Goal: Task Accomplishment & Management: Complete application form

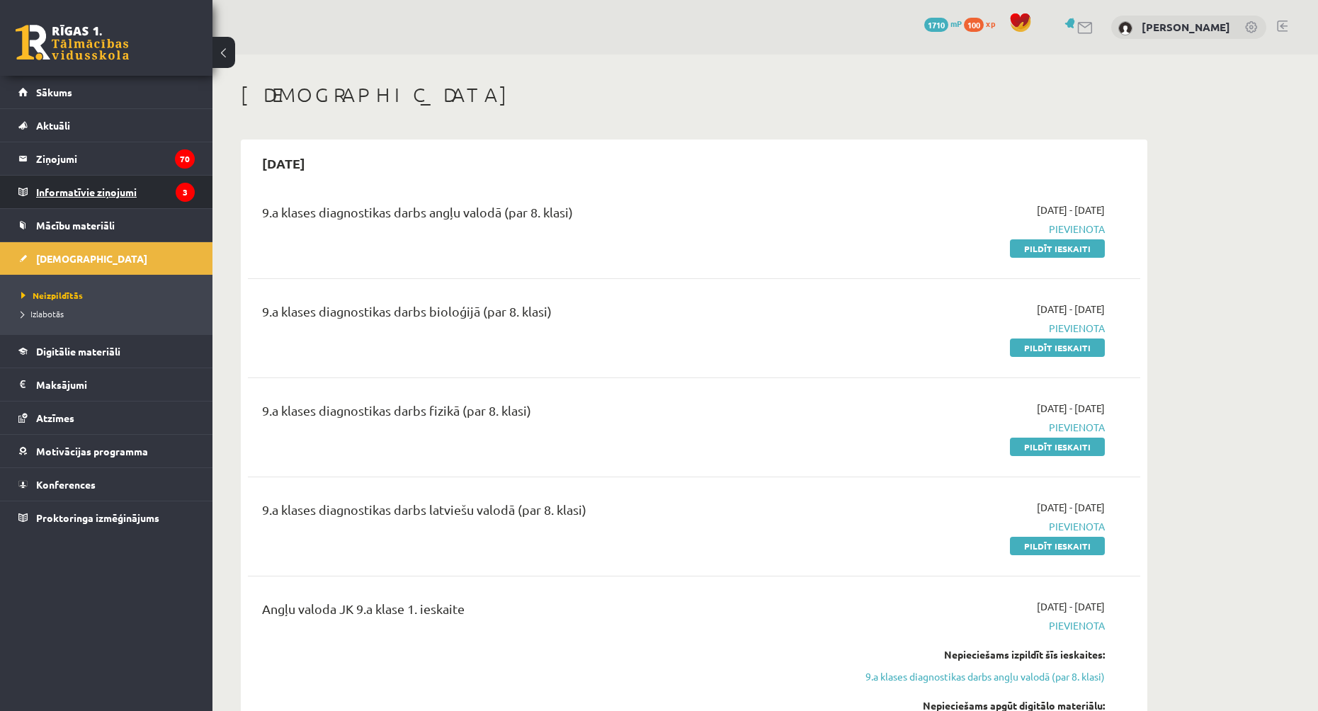
click at [110, 193] on legend "Informatīvie ziņojumi 3" at bounding box center [115, 192] width 159 height 33
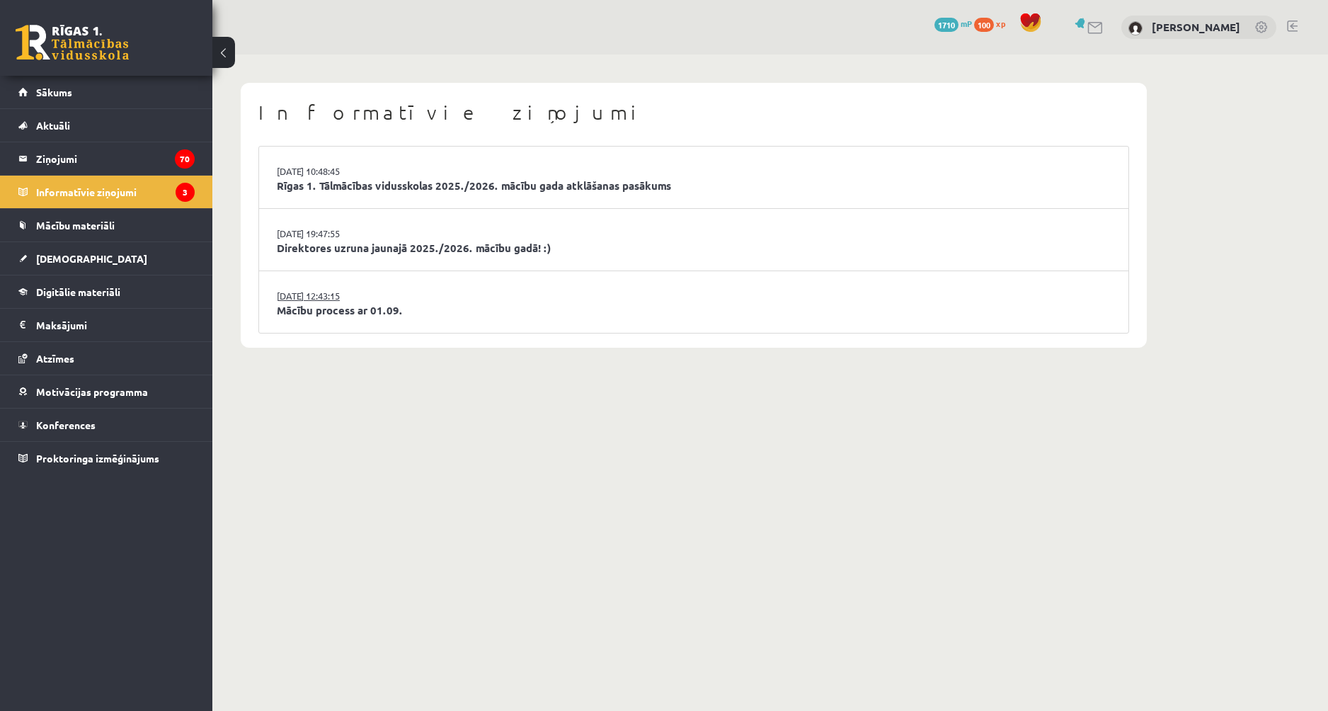
click at [381, 301] on link "29.08.2025 12:43:15" at bounding box center [330, 296] width 106 height 14
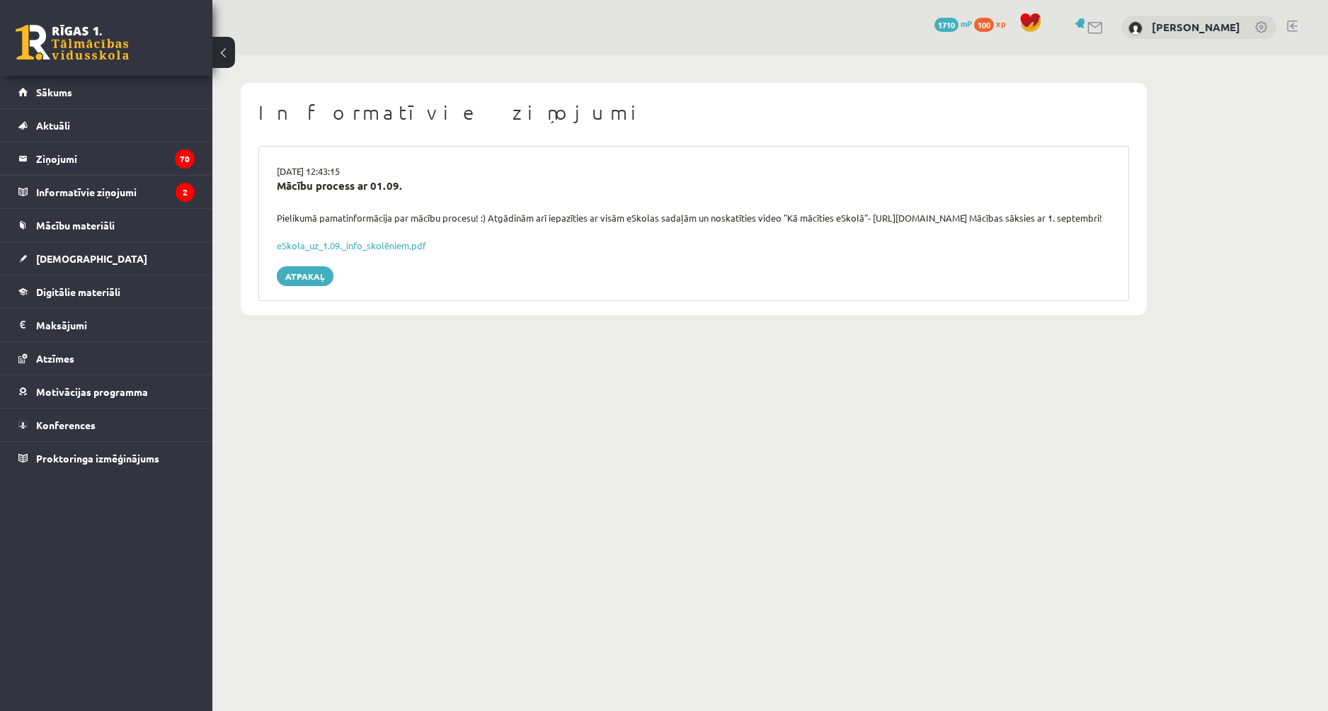
click at [355, 253] on div "eSkola_uz_1.09._info_skolēniem.pdf" at bounding box center [694, 246] width 834 height 14
click at [355, 251] on link "eSkola_uz_1.09._info_skolēniem.pdf" at bounding box center [351, 245] width 149 height 12
click at [156, 186] on legend "Informatīvie ziņojumi 2" at bounding box center [115, 192] width 159 height 33
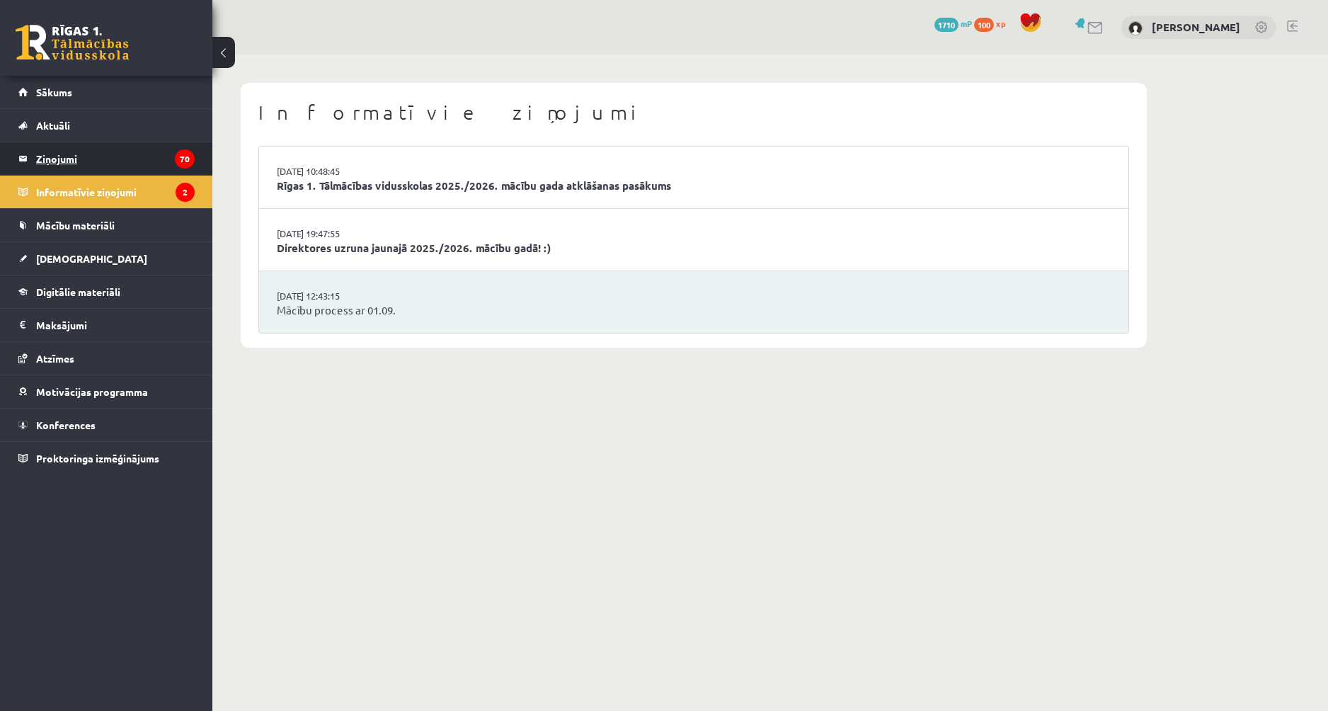
click at [117, 156] on legend "Ziņojumi 70" at bounding box center [115, 158] width 159 height 33
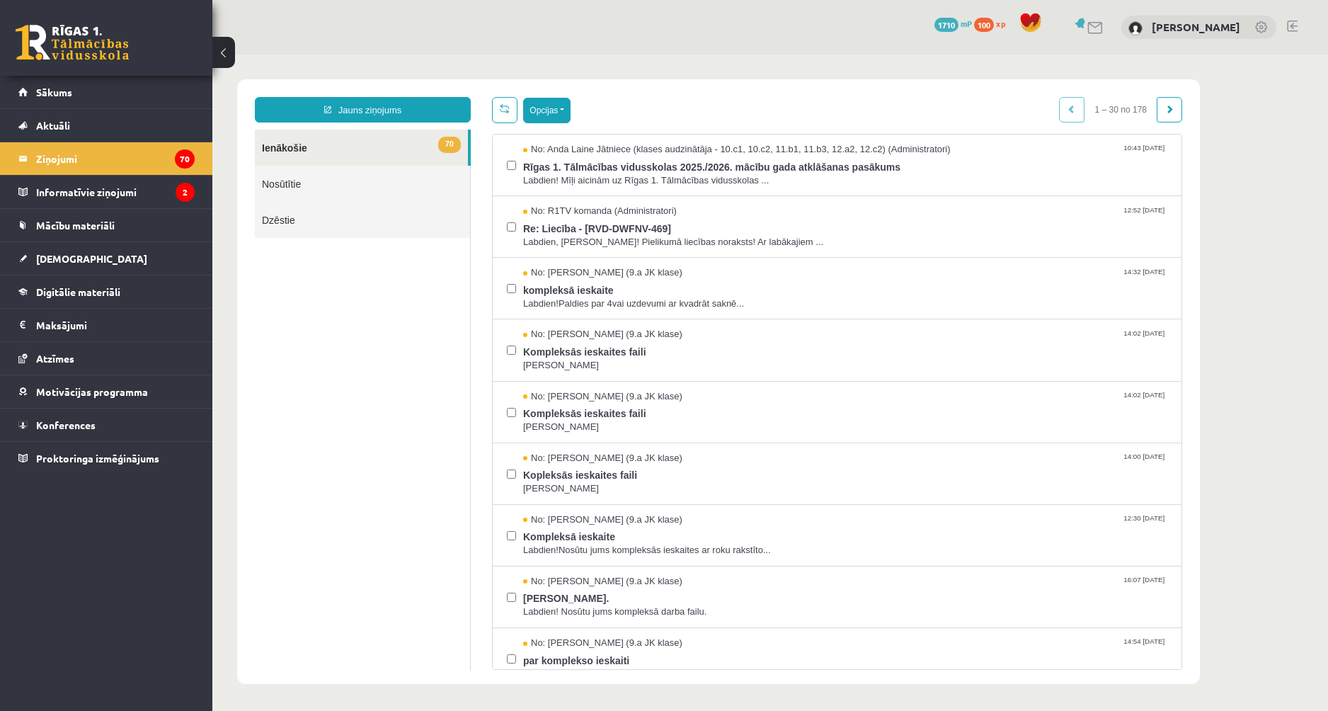
click at [550, 108] on button "Opcijas" at bounding box center [546, 110] width 47 height 25
click at [624, 178] on link "Atzīmēt visus kā lasītus" at bounding box center [634, 180] width 186 height 14
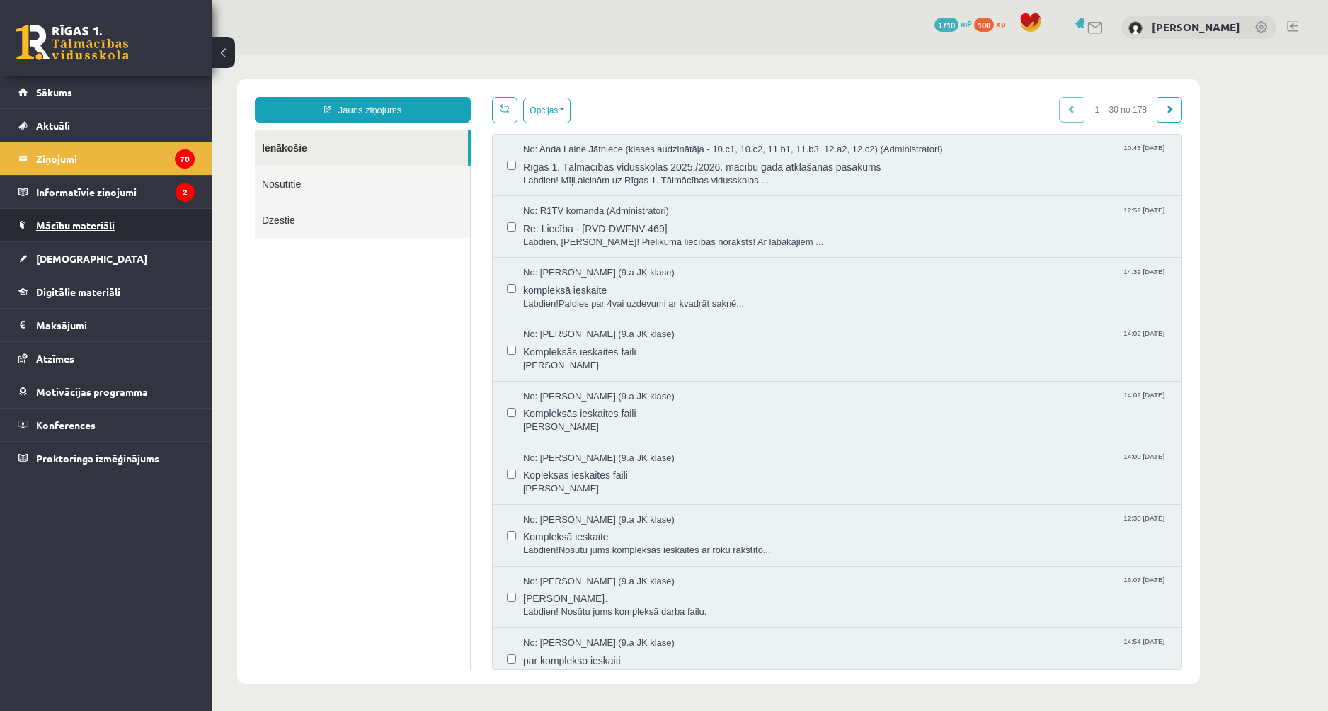
click at [117, 224] on link "Mācību materiāli" at bounding box center [106, 225] width 176 height 33
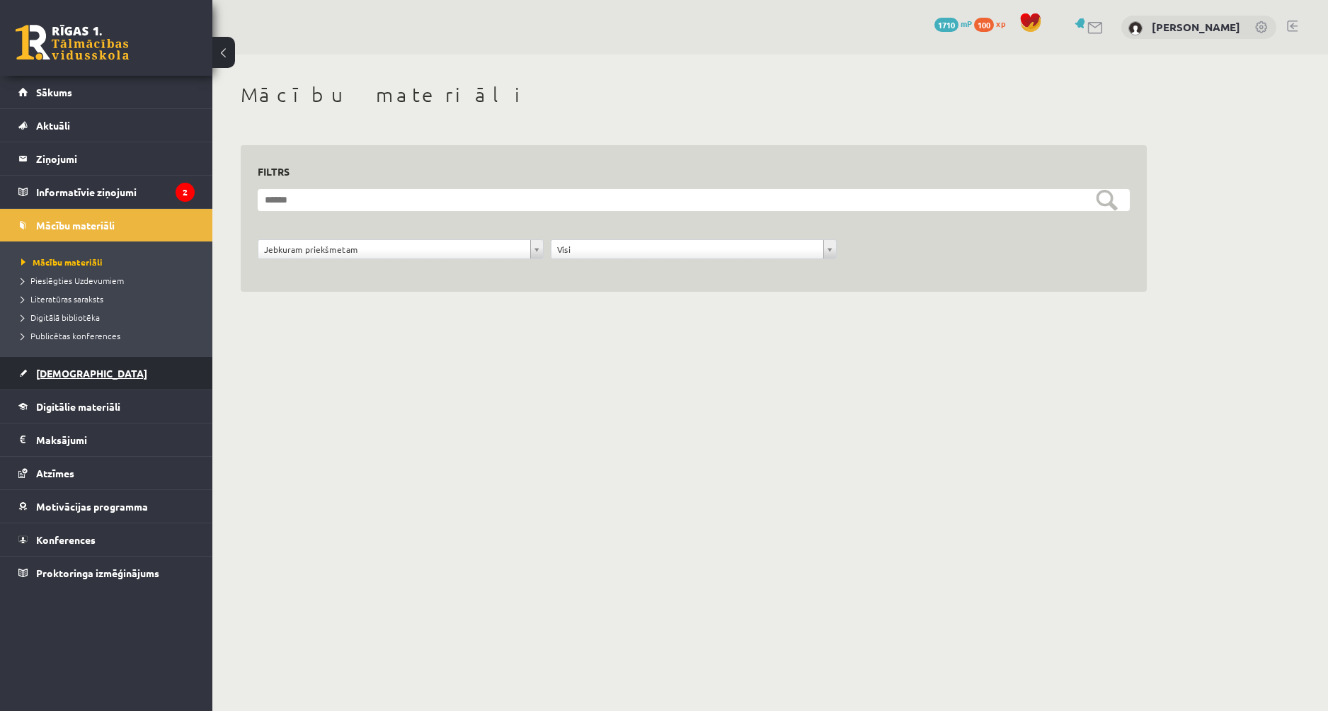
click at [96, 382] on link "[DEMOGRAPHIC_DATA]" at bounding box center [106, 373] width 176 height 33
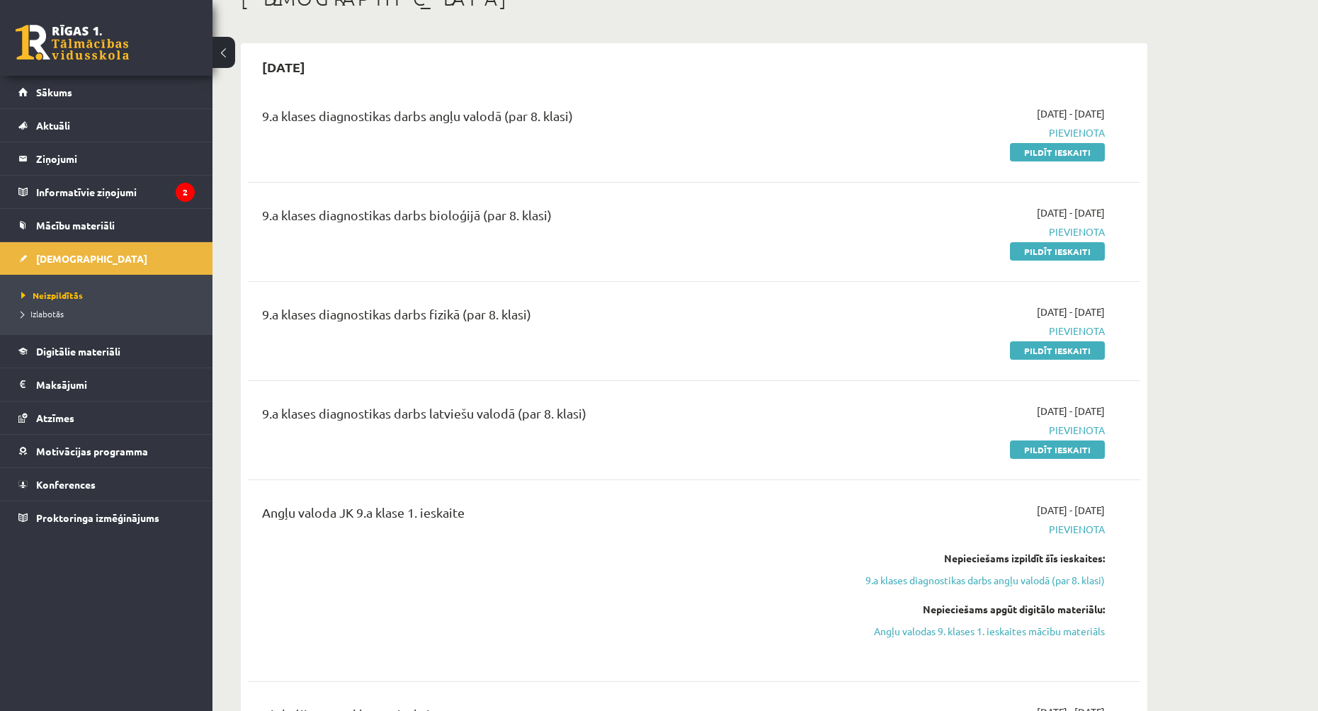
scroll to position [71, 0]
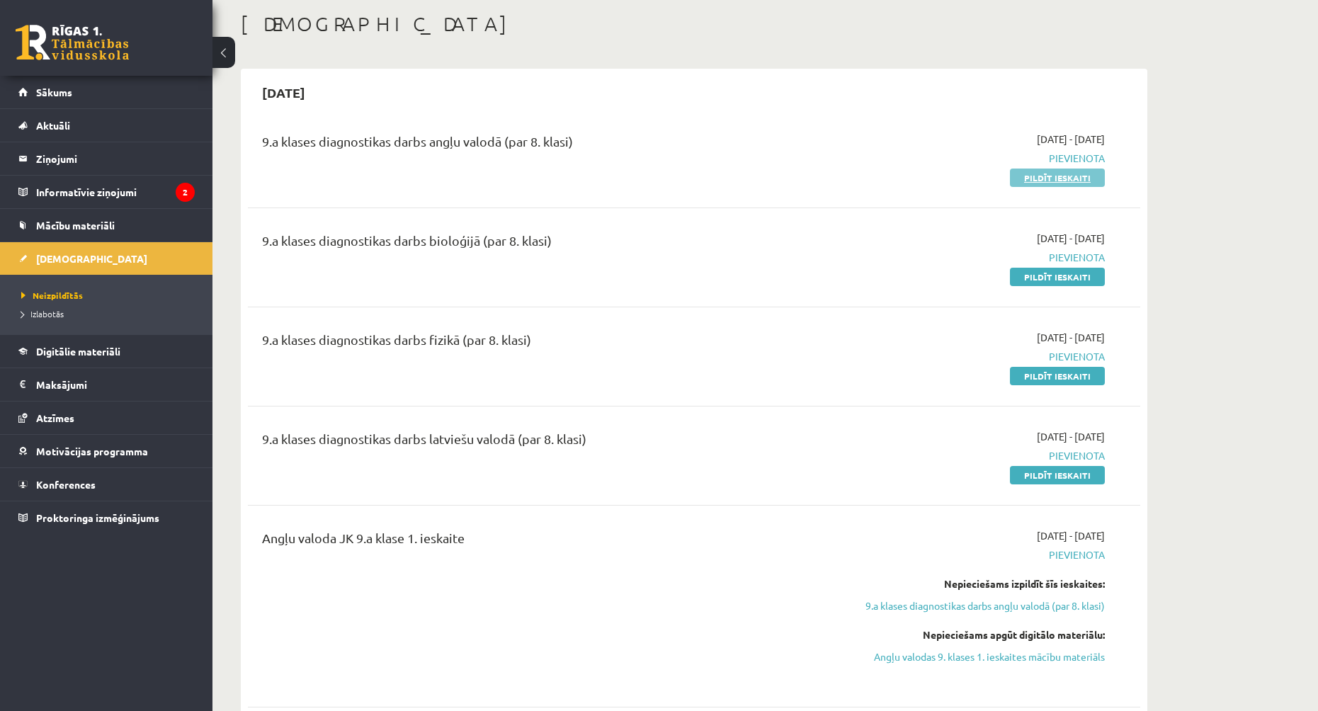
click at [1044, 171] on link "Pildīt ieskaiti" at bounding box center [1057, 178] width 95 height 18
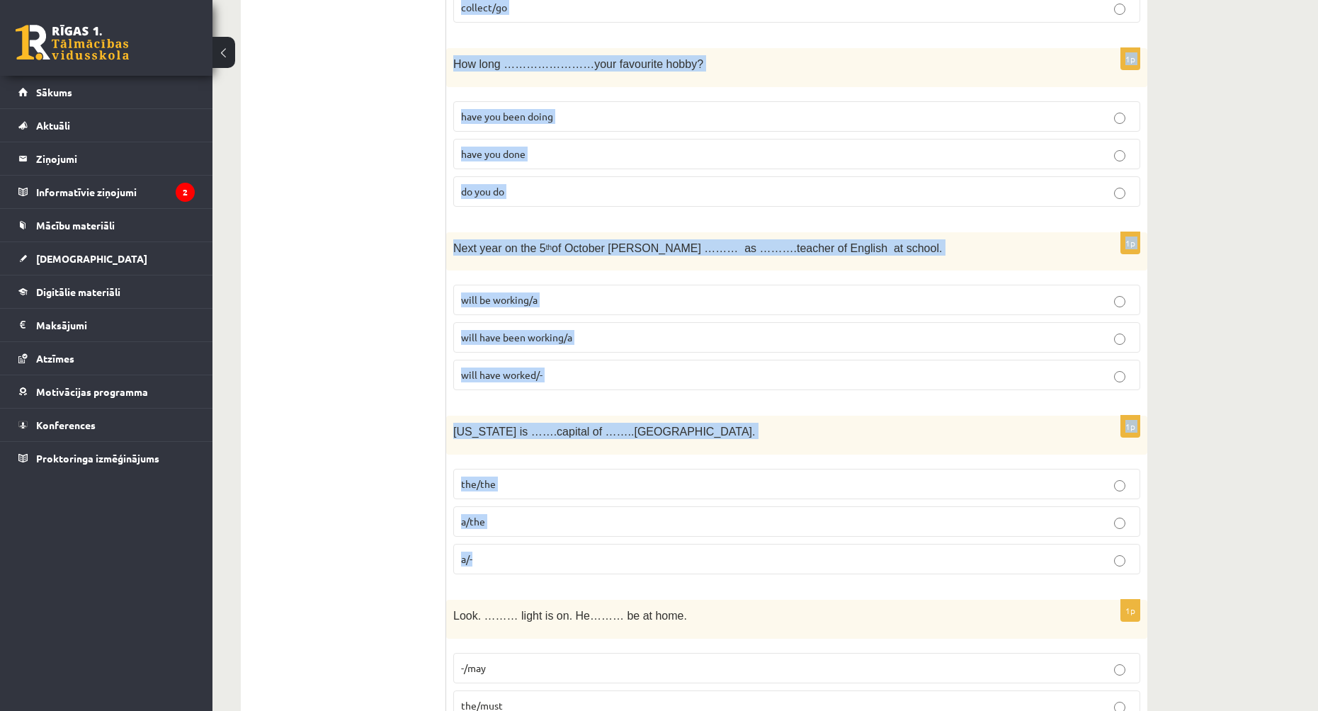
scroll to position [4926, 0]
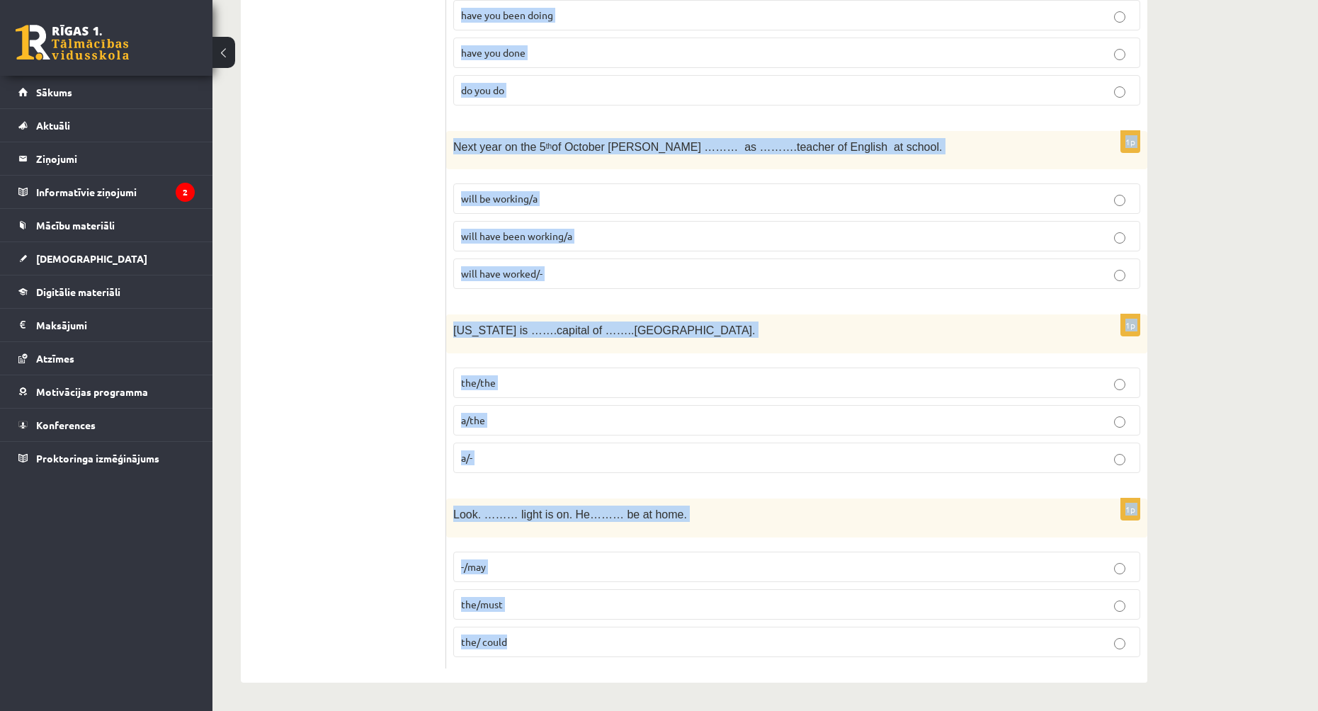
drag, startPoint x: 452, startPoint y: 282, endPoint x: 787, endPoint y: 630, distance: 483.3
copy form "Lor ipsumd ……………………… si ame con ad eli sedd. eius temp inci utlabore etdo ma al…"
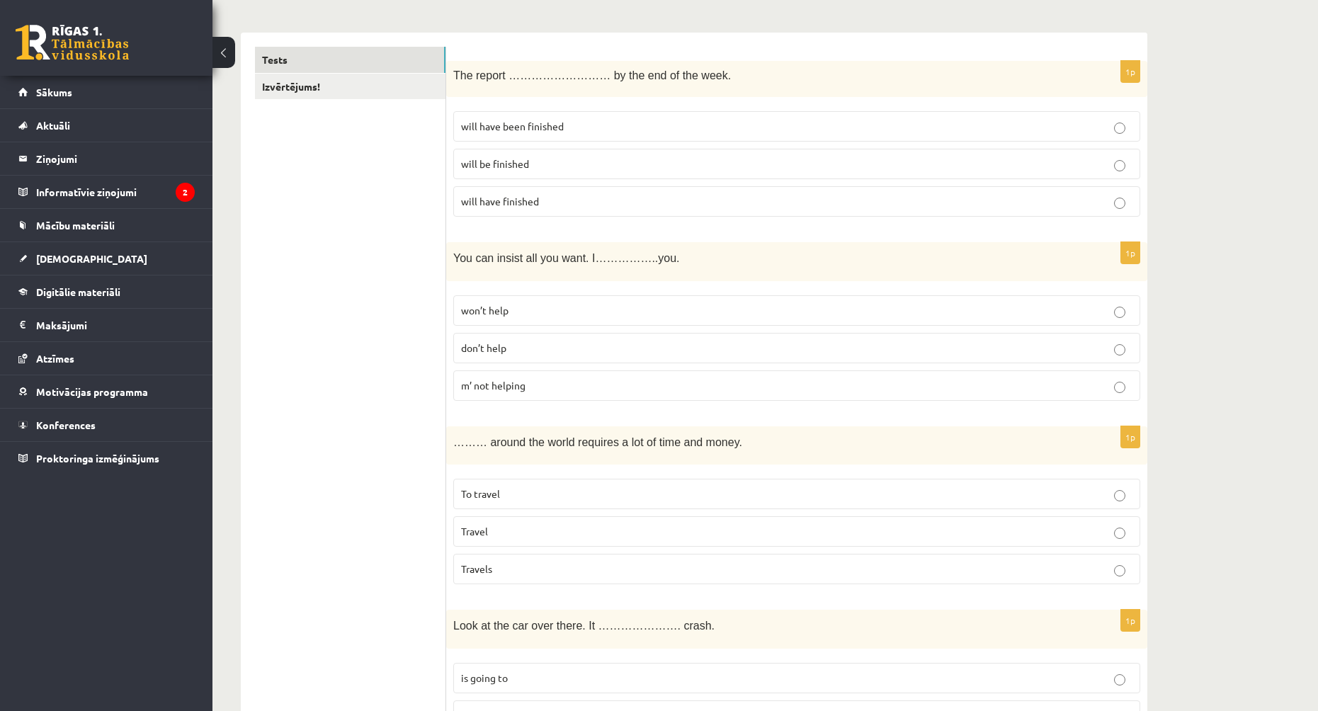
scroll to position [0, 0]
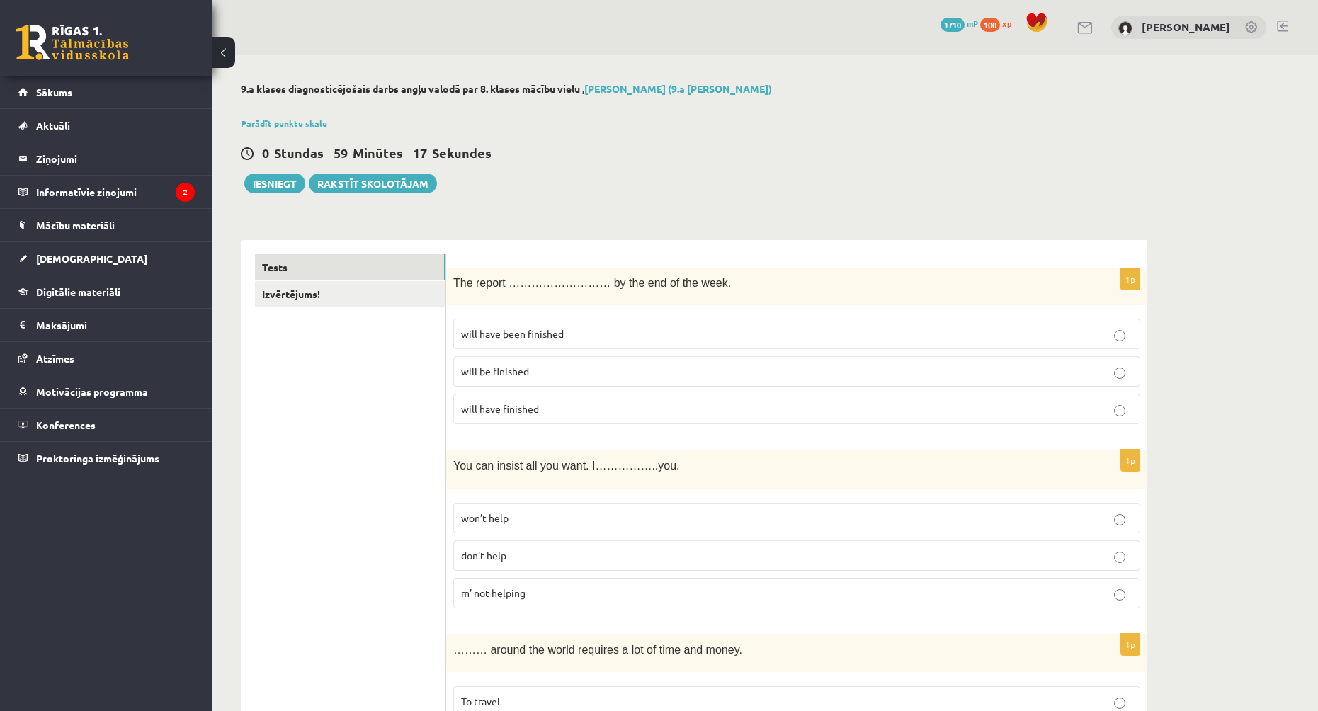
click at [585, 344] on label "will have been finished" at bounding box center [796, 334] width 687 height 30
click at [494, 520] on span "won’t help" at bounding box center [484, 517] width 47 height 13
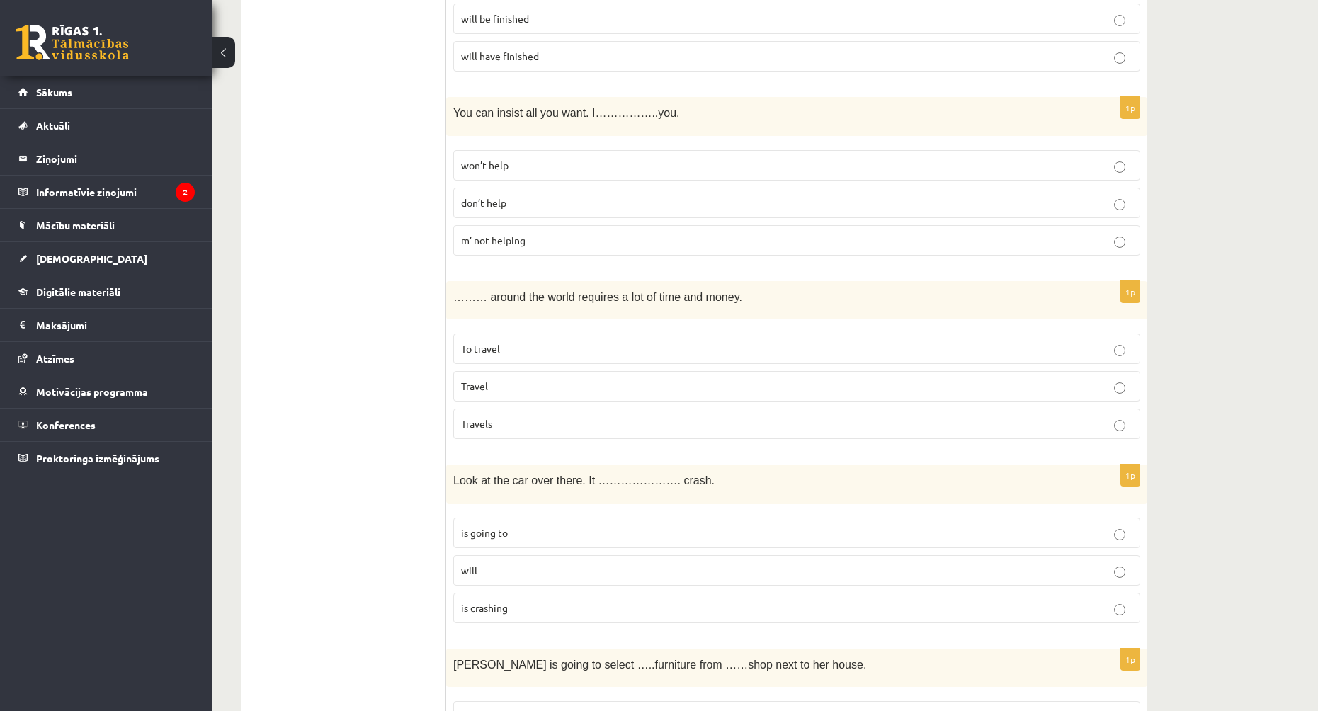
scroll to position [354, 0]
click at [540, 343] on p "To travel" at bounding box center [796, 347] width 671 height 15
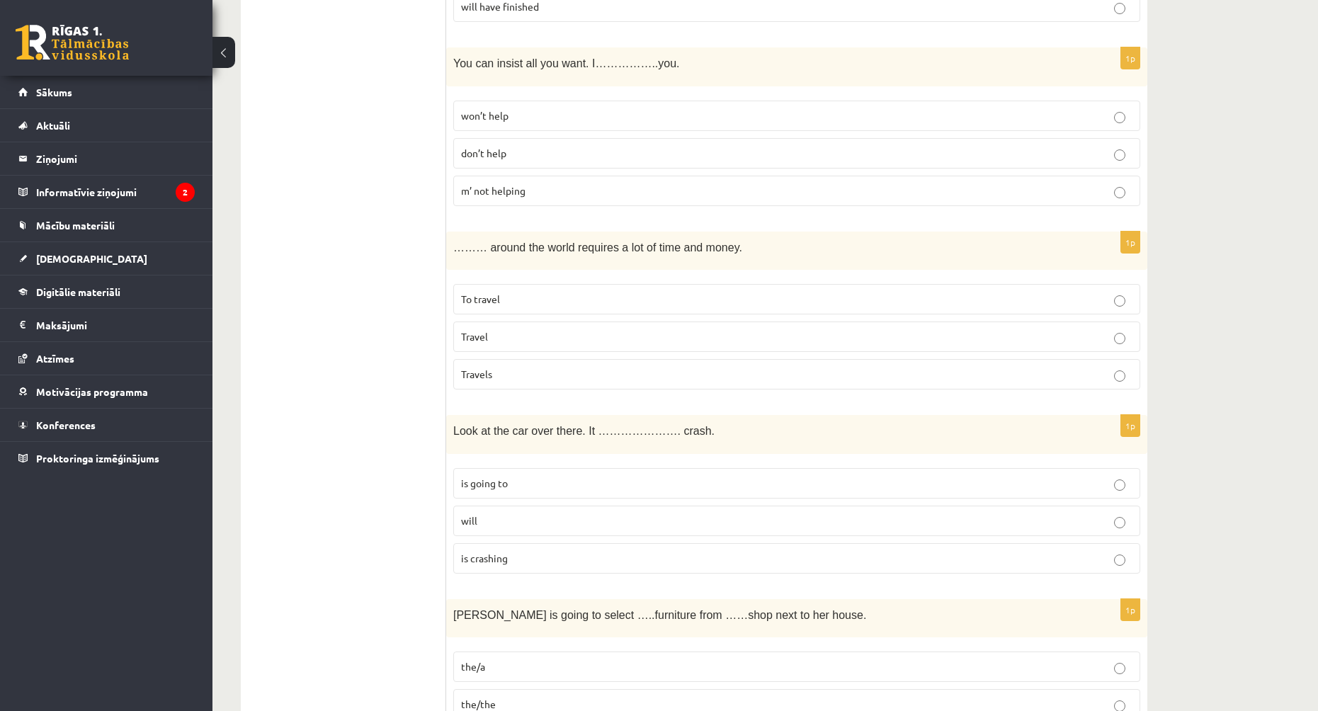
scroll to position [496, 0]
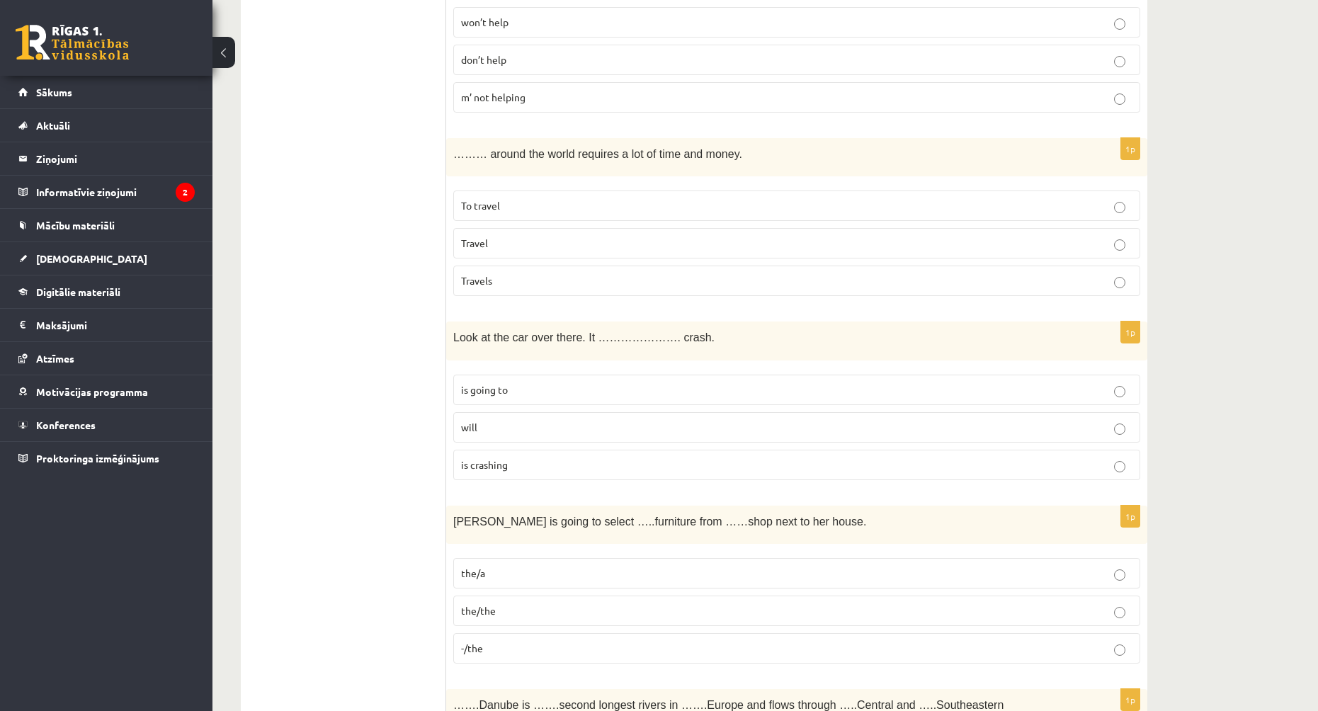
click at [528, 383] on p "is going to" at bounding box center [796, 389] width 671 height 15
click at [527, 609] on p "the/the" at bounding box center [796, 610] width 671 height 15
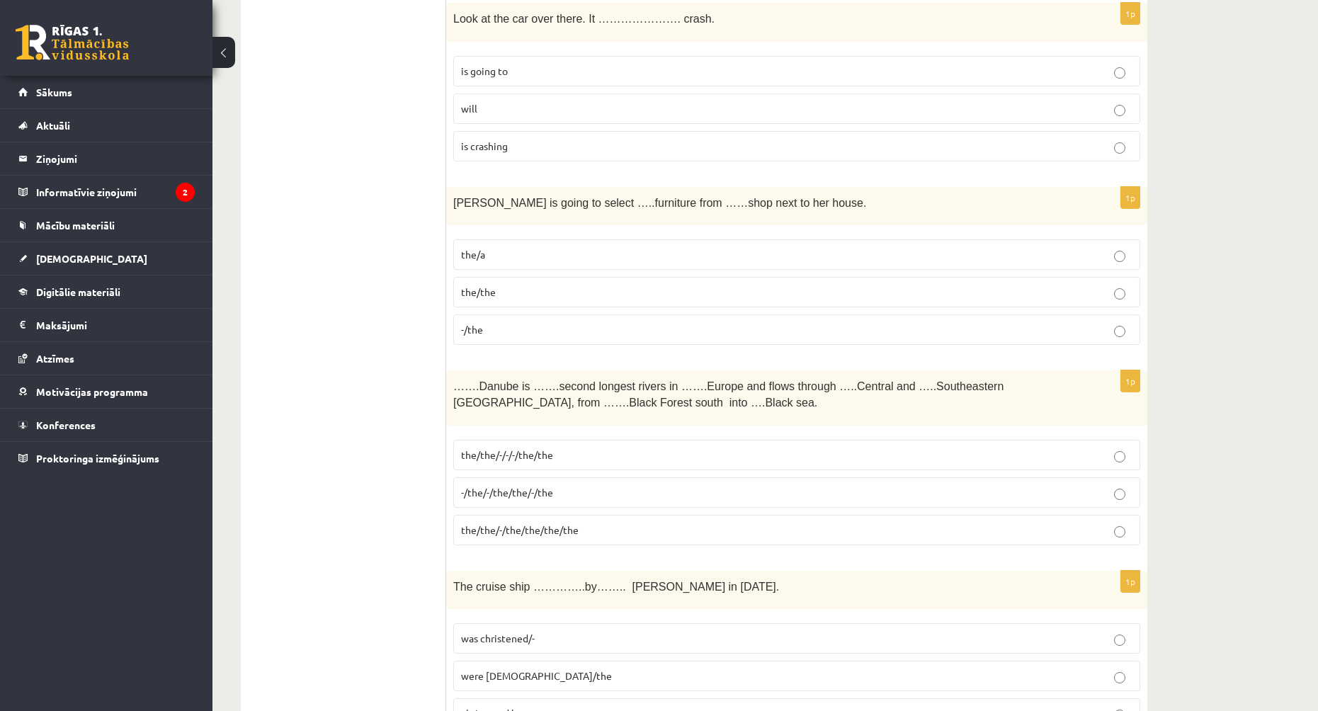
scroll to position [850, 0]
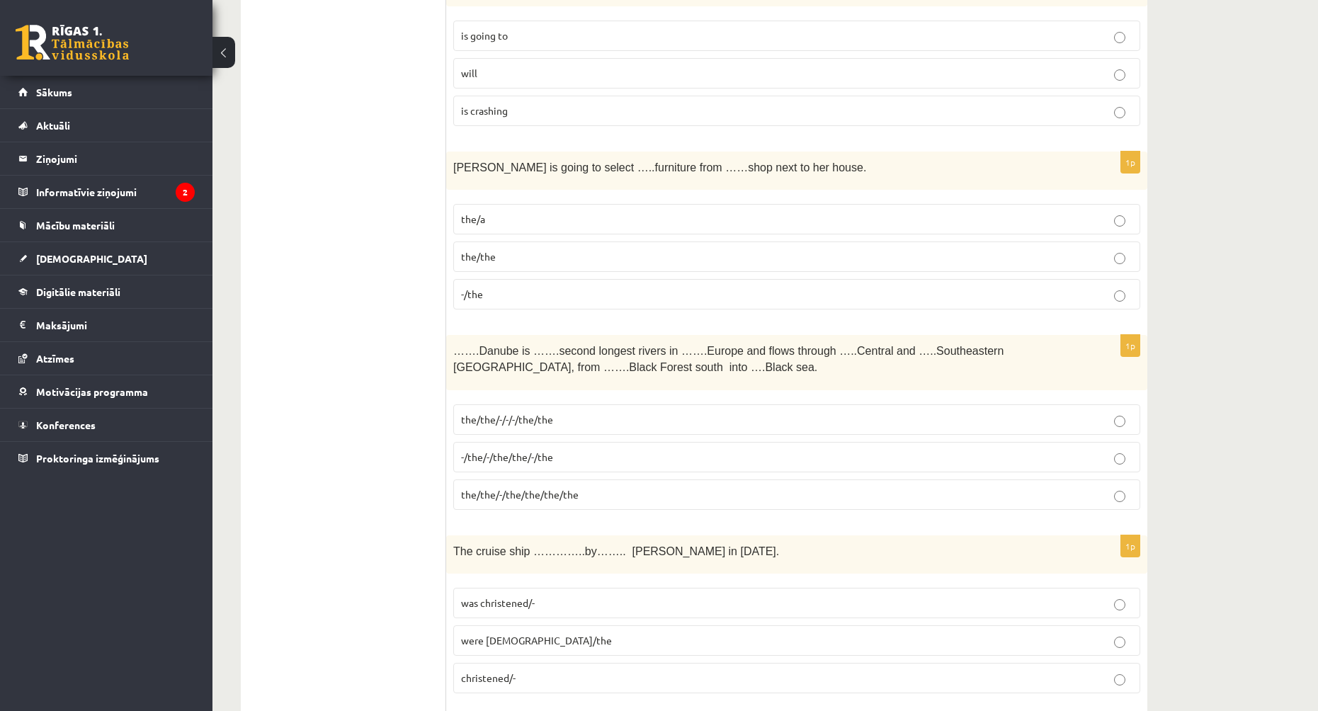
click at [593, 425] on p "the/the/-/-/-/the/the" at bounding box center [796, 419] width 671 height 15
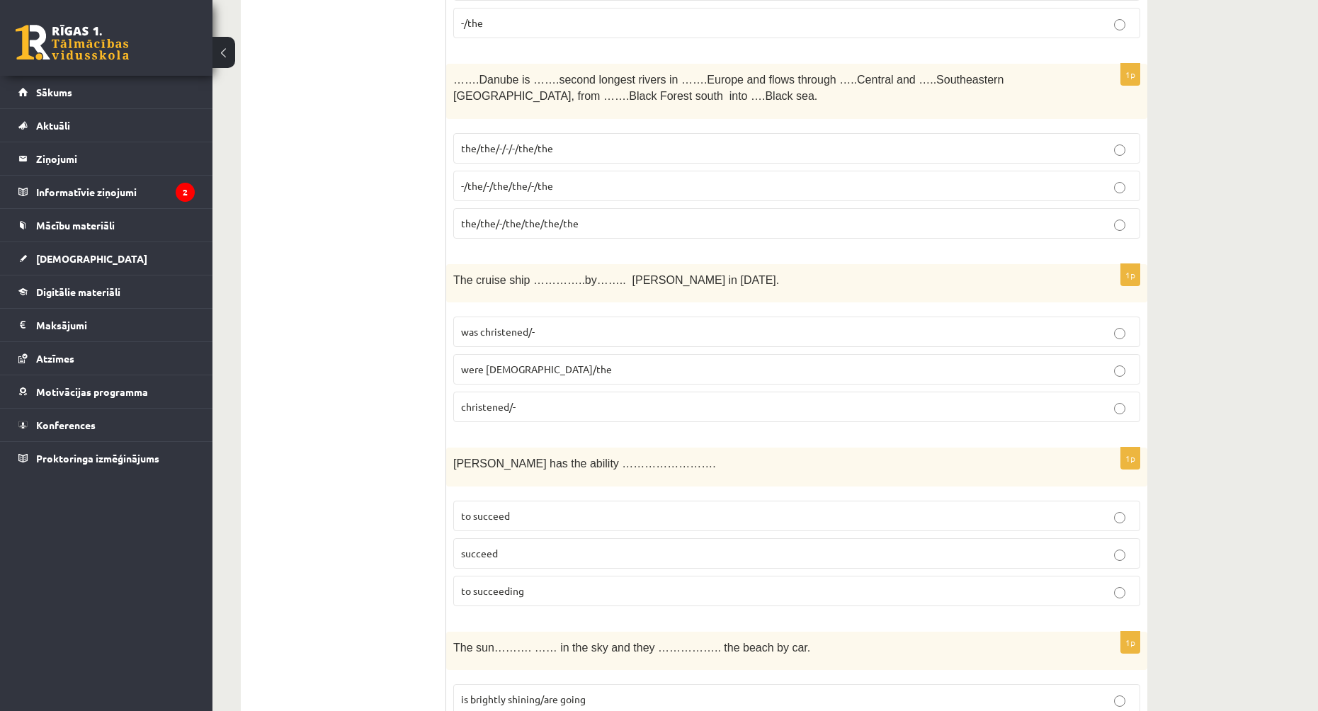
scroll to position [1133, 0]
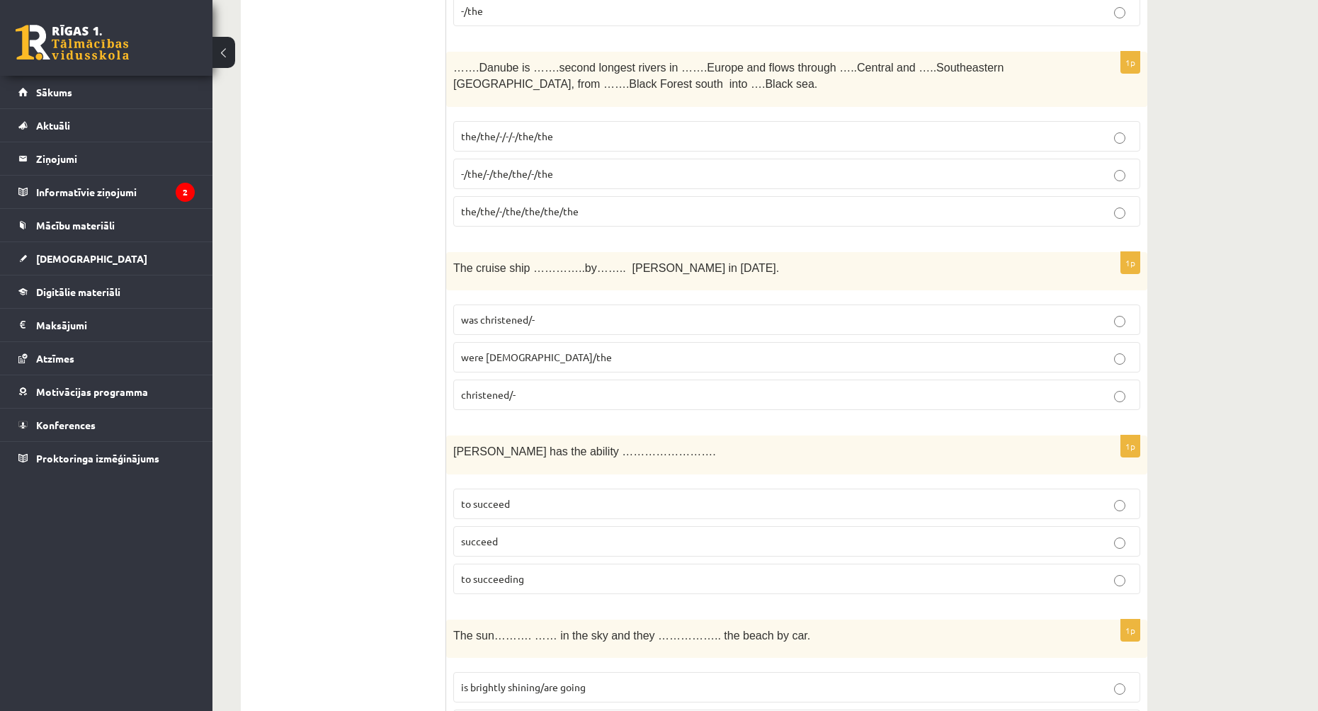
click at [553, 327] on p "was christened/-" at bounding box center [796, 319] width 671 height 15
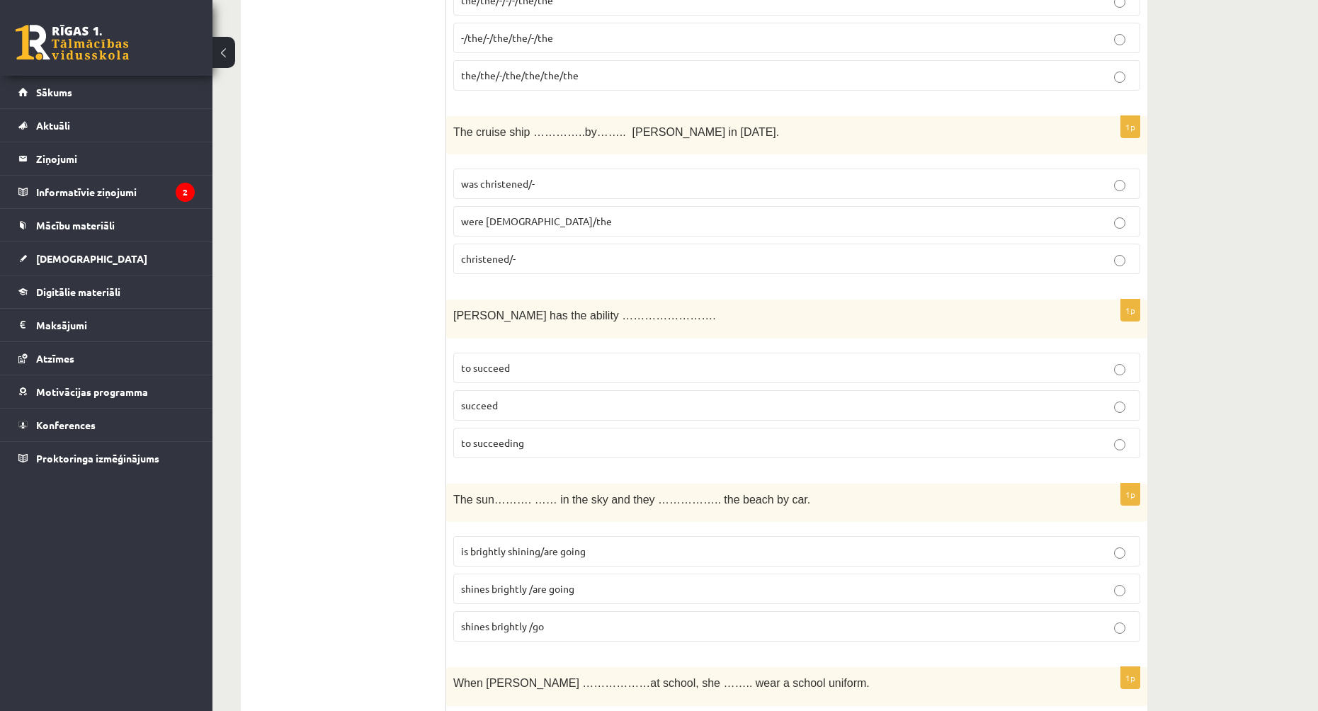
scroll to position [1275, 0]
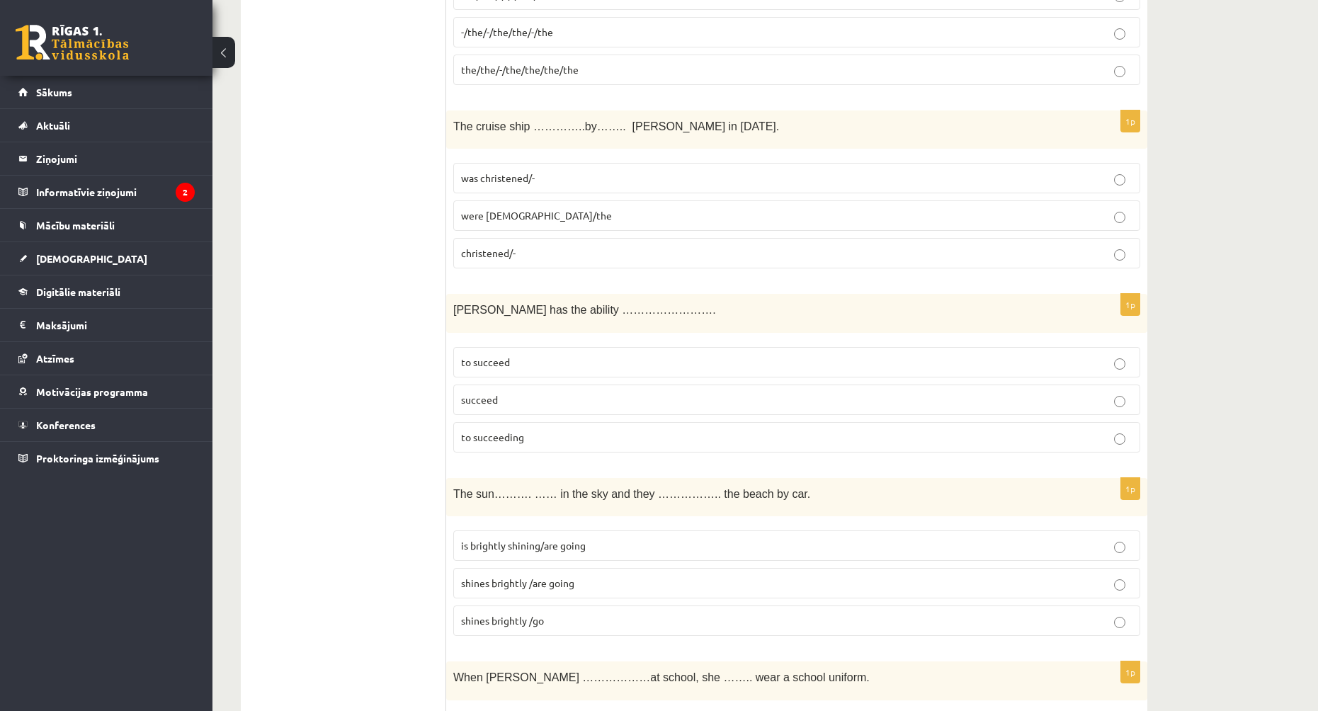
click at [496, 358] on span "to succeed" at bounding box center [485, 361] width 49 height 13
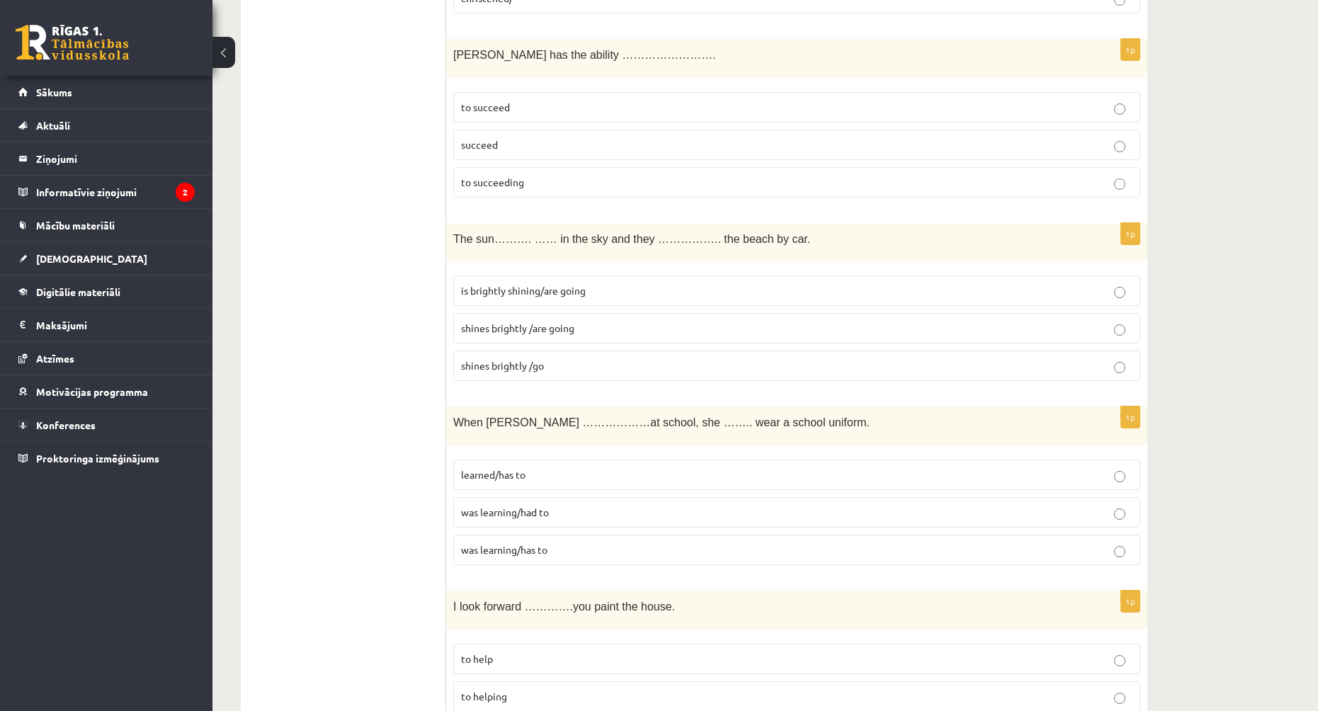
scroll to position [1558, 0]
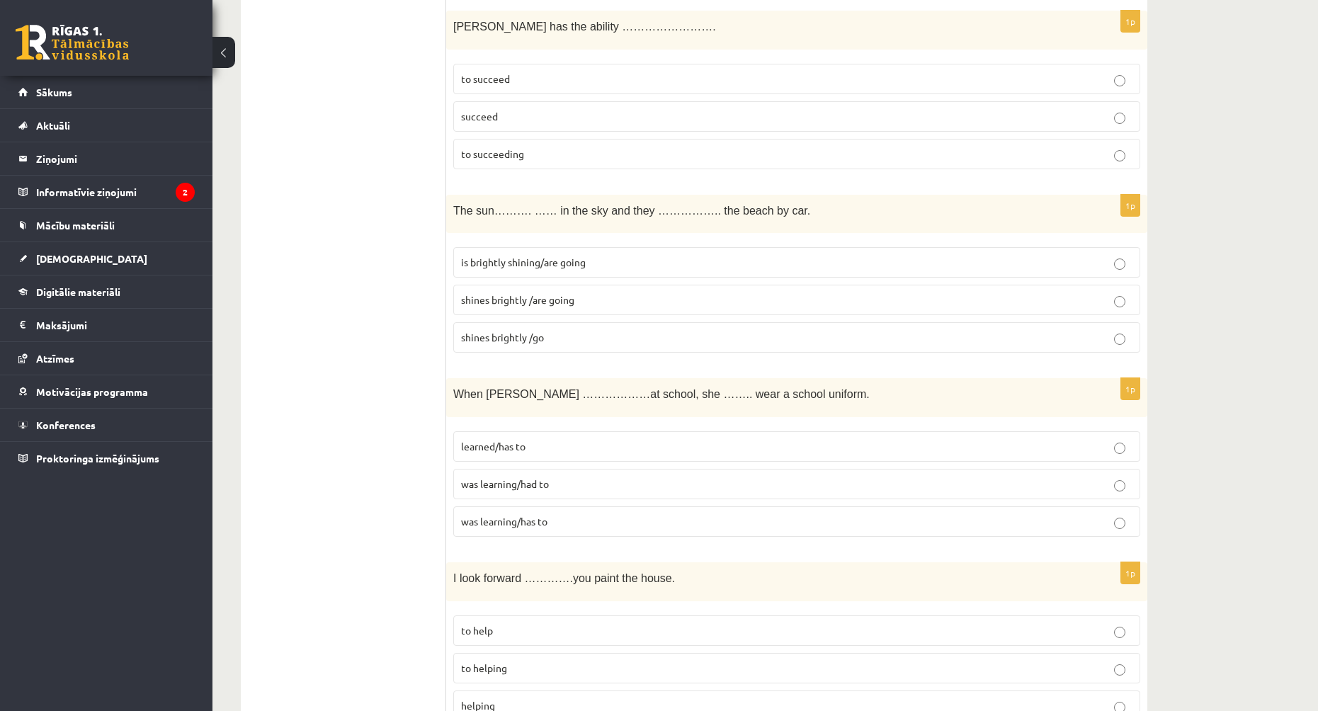
click at [598, 274] on label "is brightly shining/are going" at bounding box center [796, 262] width 687 height 30
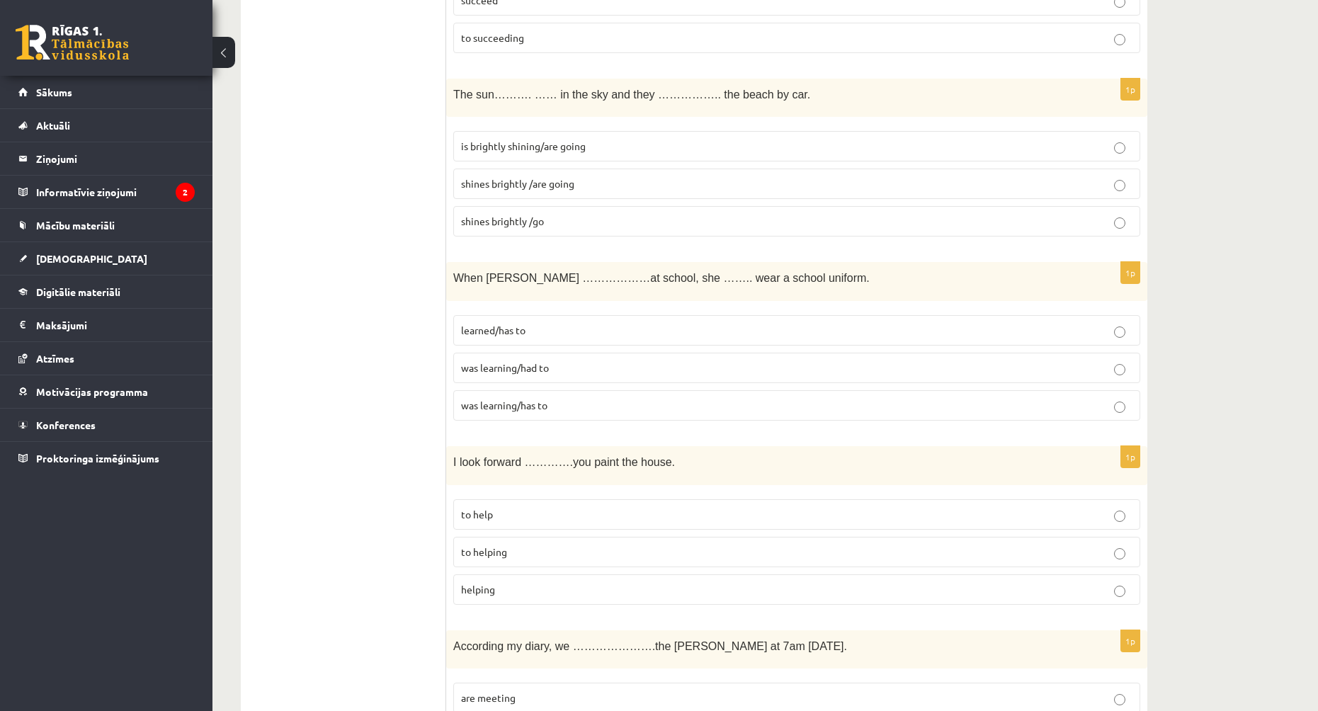
scroll to position [1699, 0]
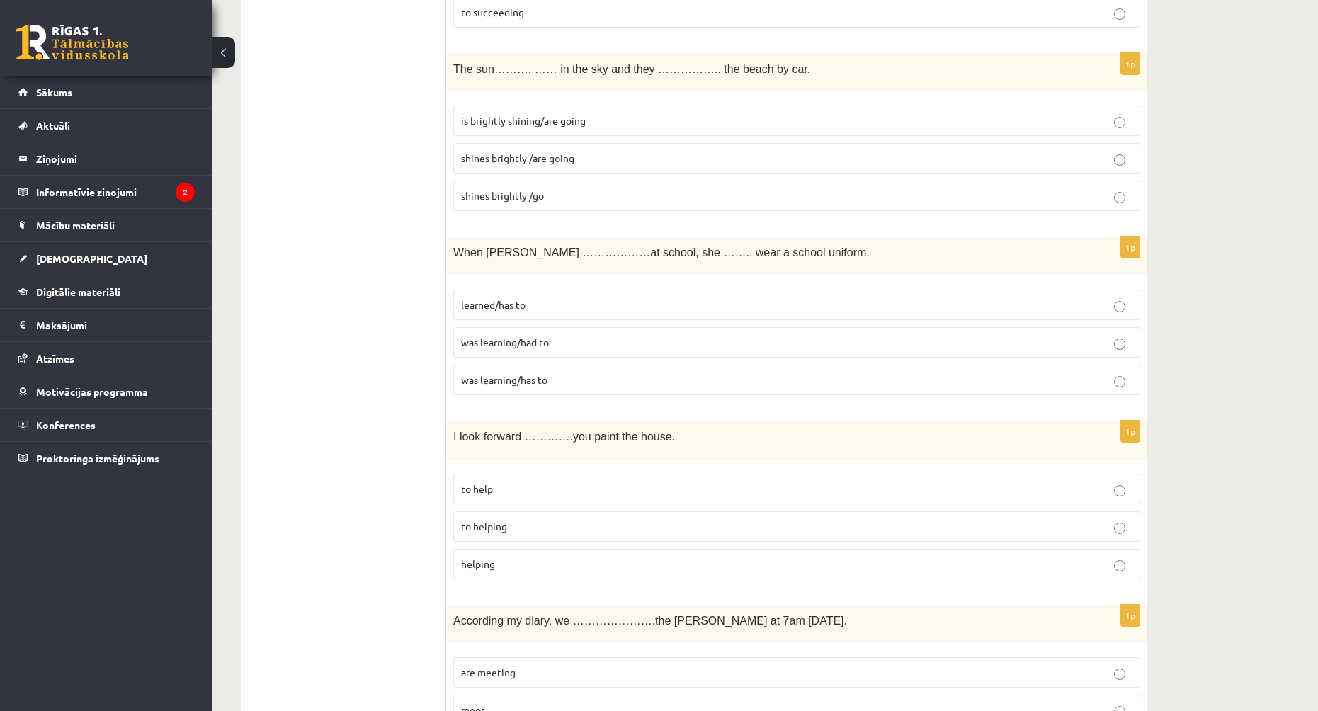
click at [571, 347] on p "was learning/had to" at bounding box center [796, 342] width 671 height 15
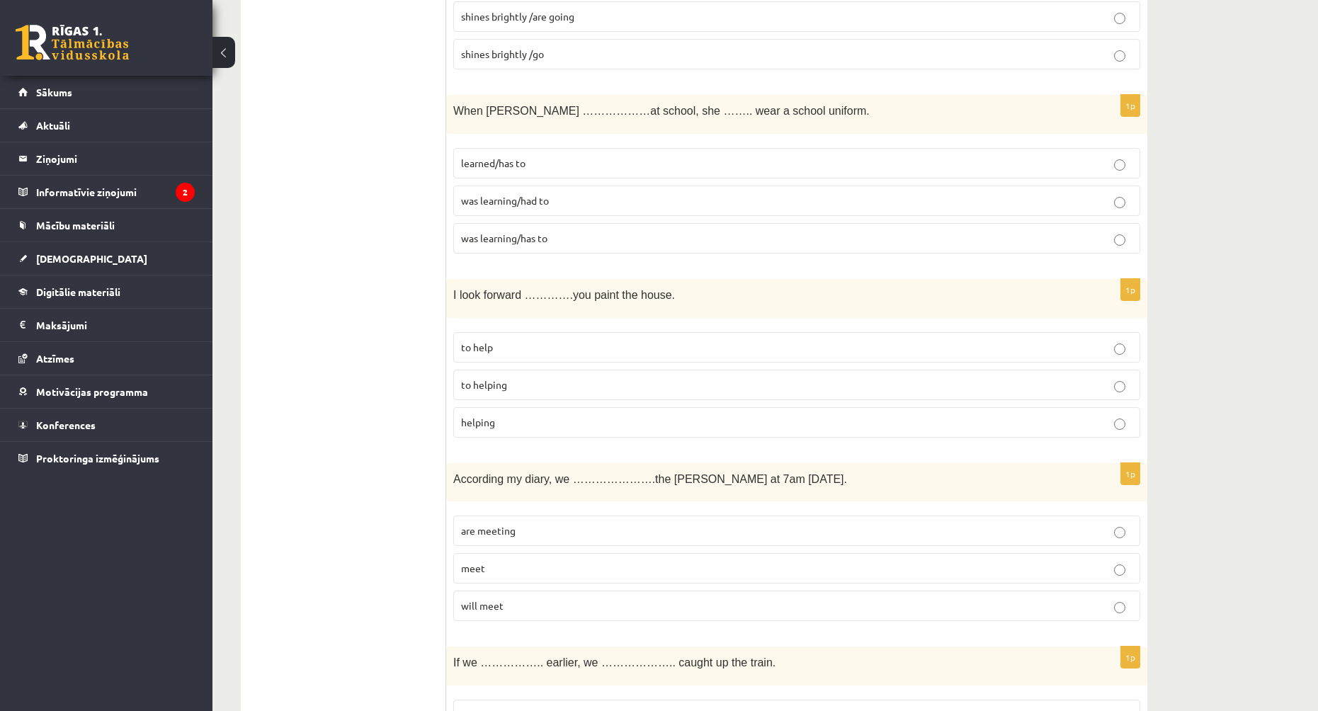
click at [571, 380] on p "to helping" at bounding box center [796, 384] width 671 height 15
click at [582, 344] on p "to help" at bounding box center [796, 347] width 671 height 15
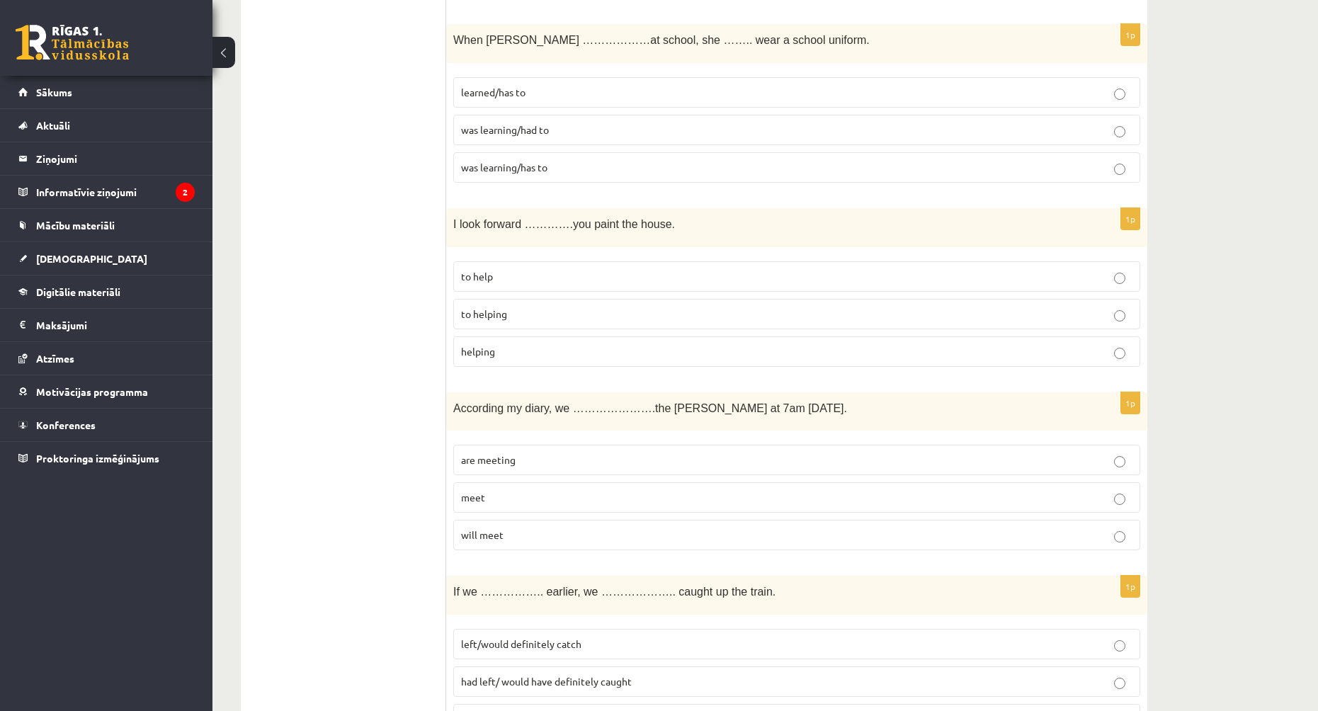
scroll to position [1983, 0]
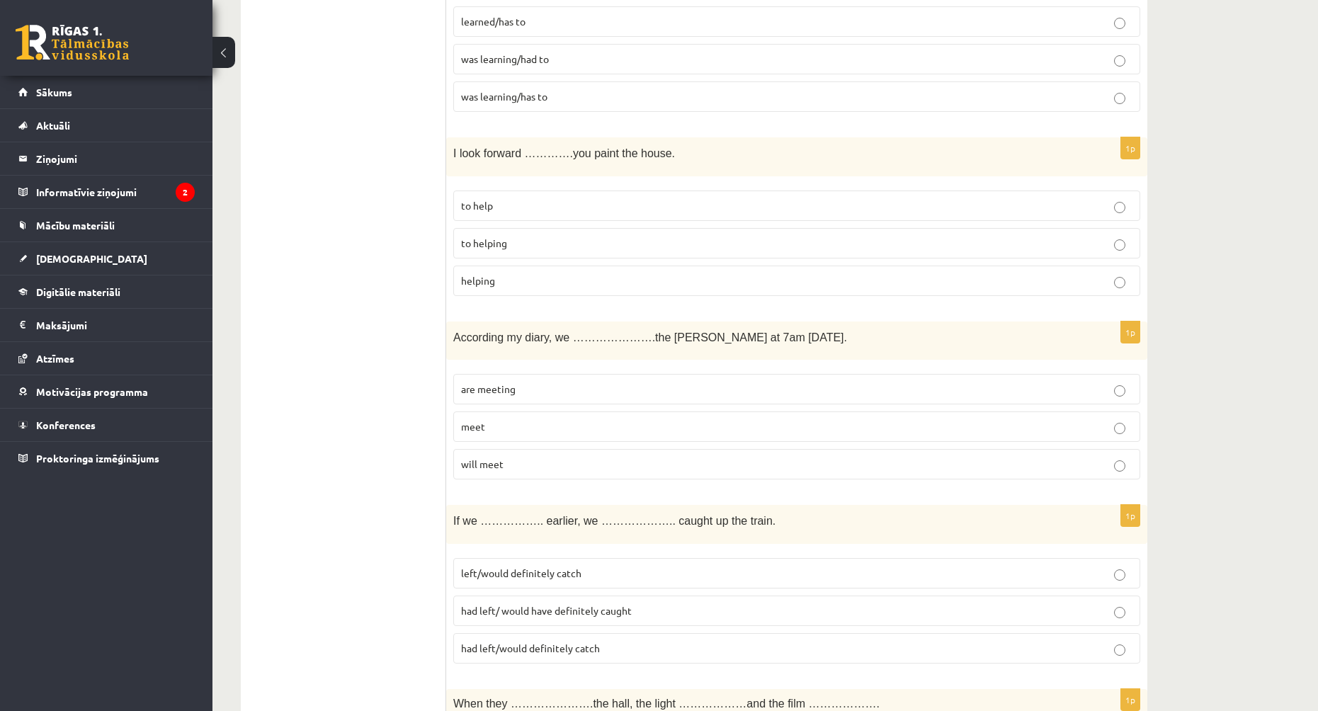
click at [582, 392] on p "are meeting" at bounding box center [796, 389] width 671 height 15
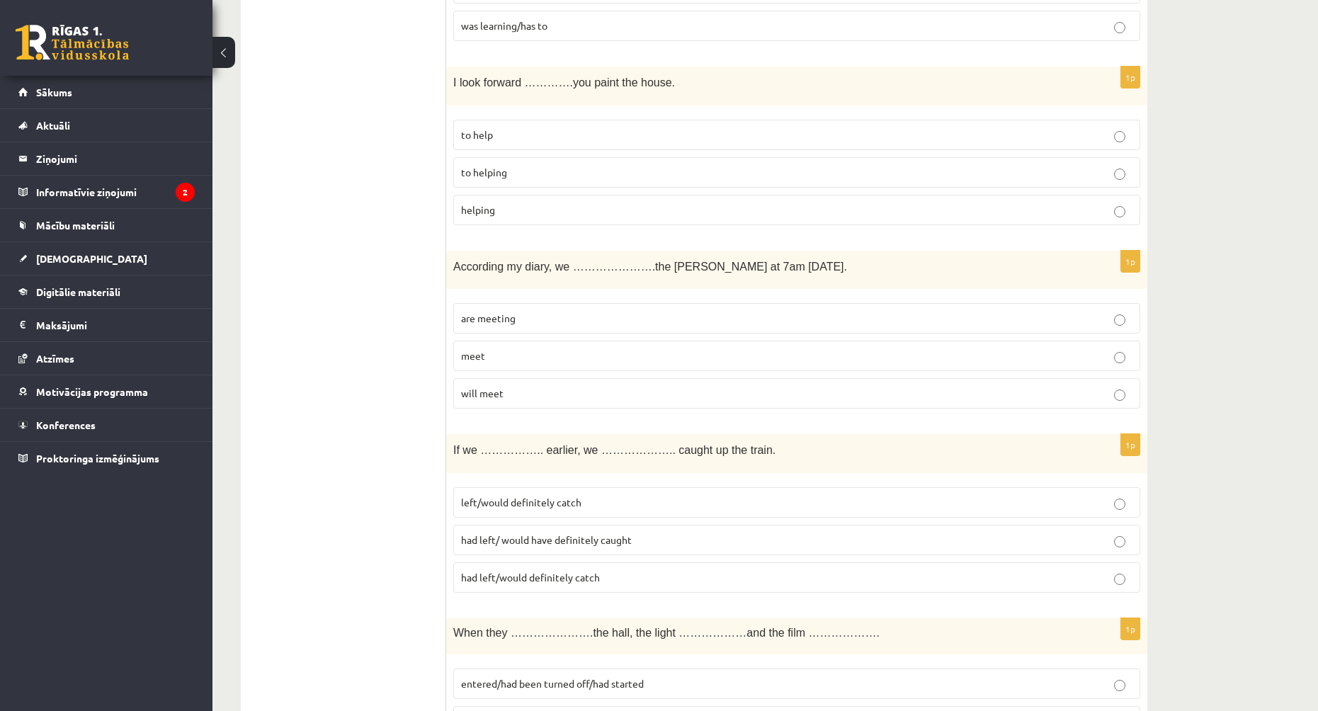
scroll to position [2124, 0]
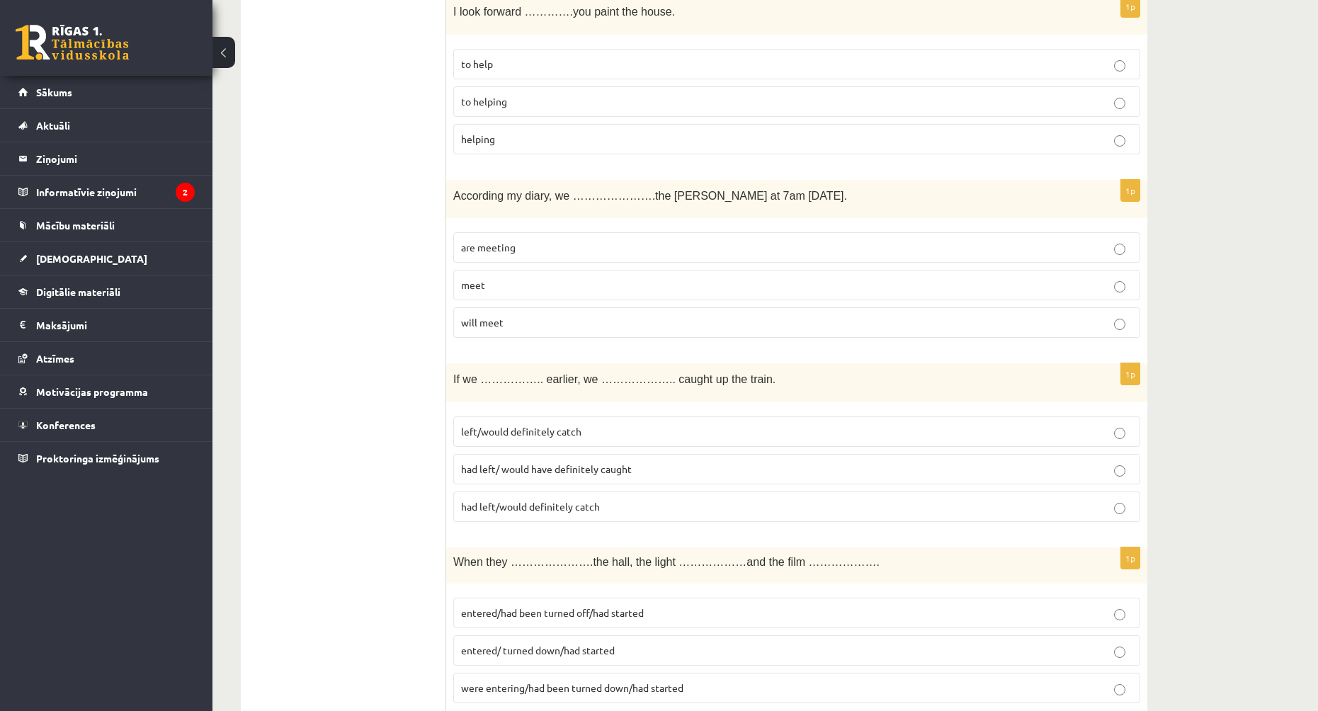
click at [586, 479] on label "had left/ would have definitely caught" at bounding box center [796, 469] width 687 height 30
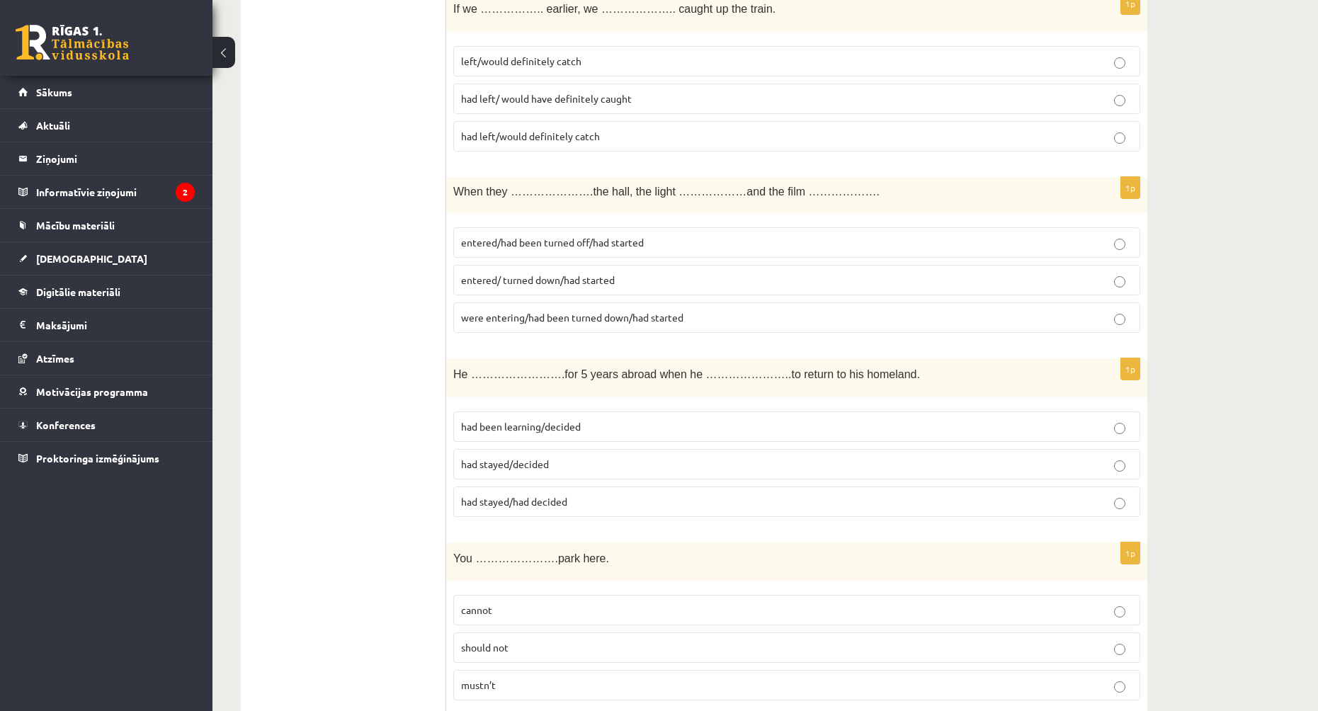
scroll to position [2478, 0]
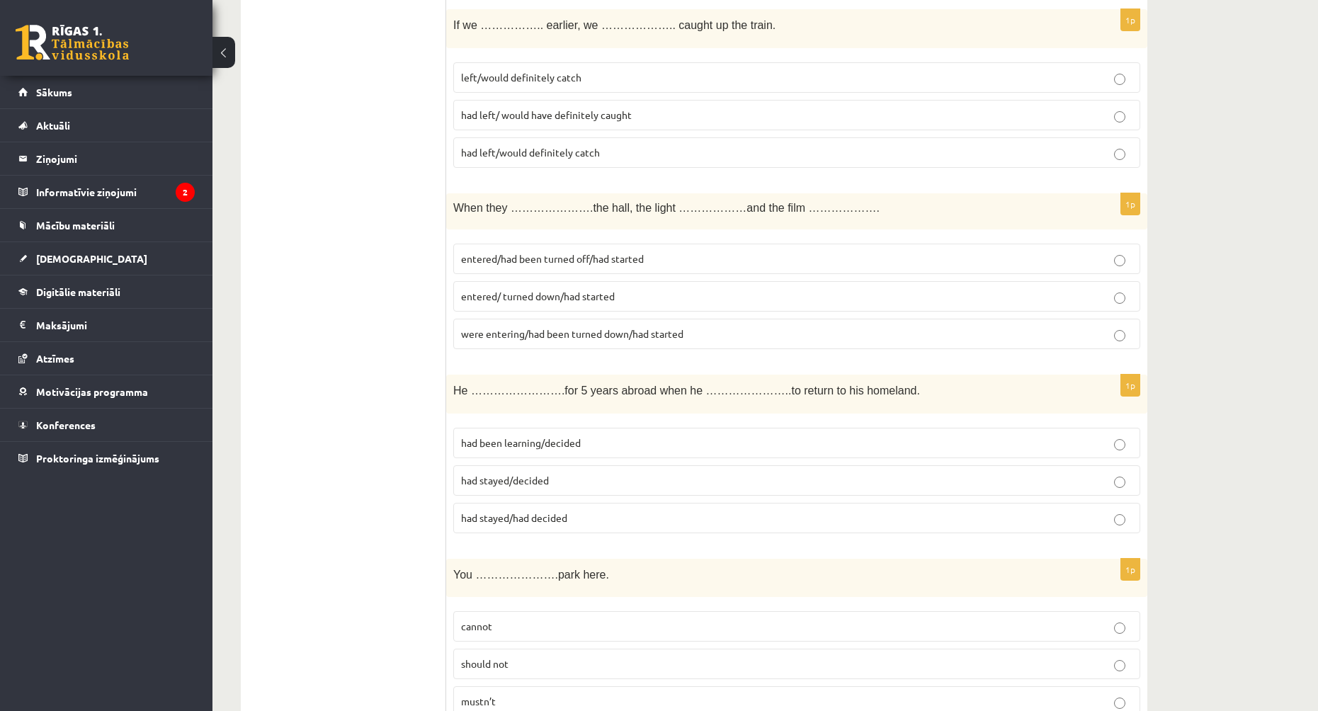
drag, startPoint x: 977, startPoint y: 0, endPoint x: 1267, endPoint y: 241, distance: 376.6
click at [1267, 241] on div "9.a klases diagnosticējošais darbs angļu valodā par 8. klases mācību vielu , [P…" at bounding box center [764, 367] width 1105 height 5582
click at [525, 270] on label "entered/had been turned off/had started" at bounding box center [796, 259] width 687 height 30
click at [644, 523] on p "had stayed/had decided" at bounding box center [796, 518] width 671 height 15
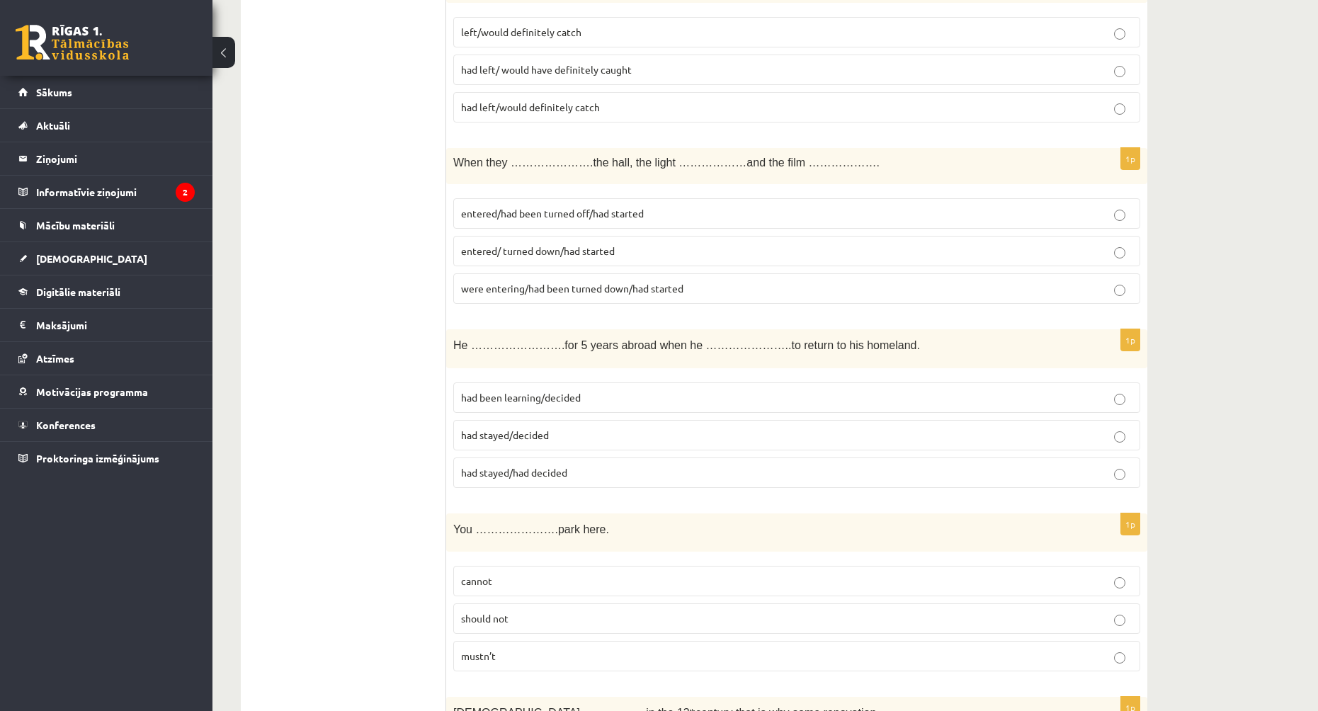
scroll to position [2549, 0]
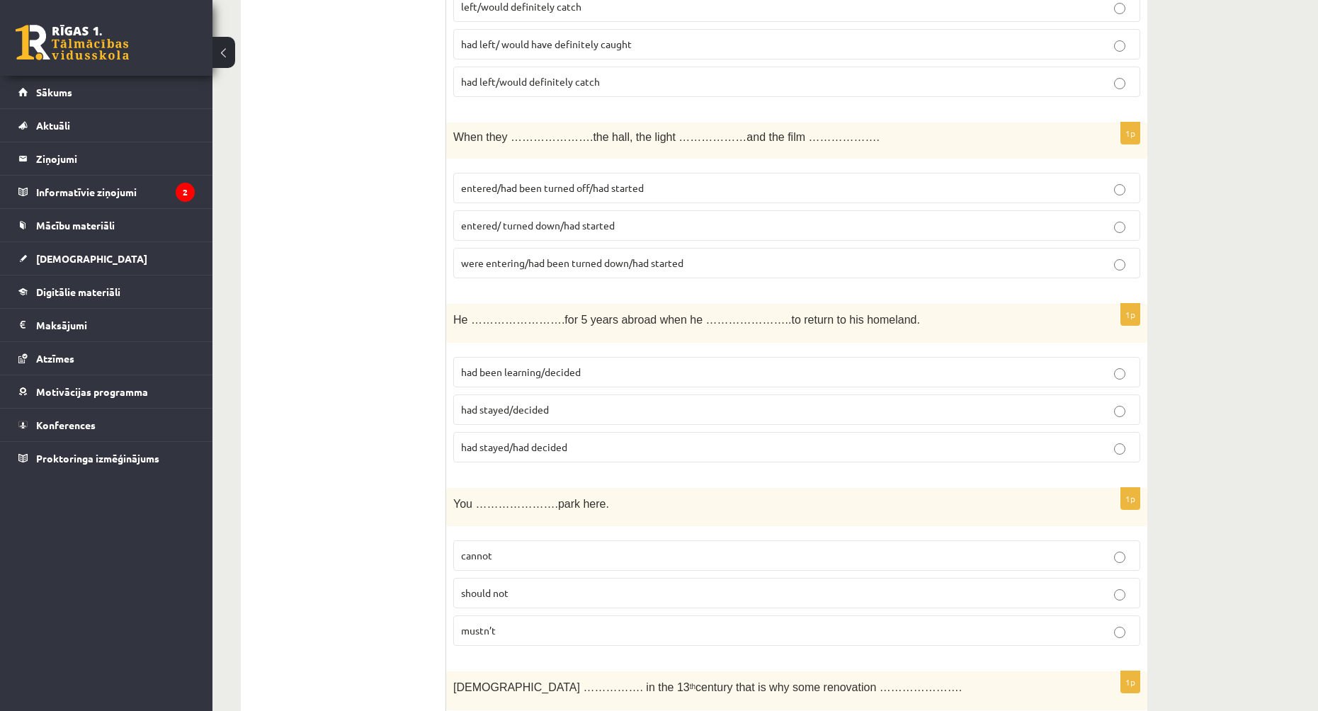
click at [583, 378] on p "had been learning/decided" at bounding box center [796, 372] width 671 height 15
click at [593, 416] on p "had stayed/decided" at bounding box center [796, 409] width 671 height 15
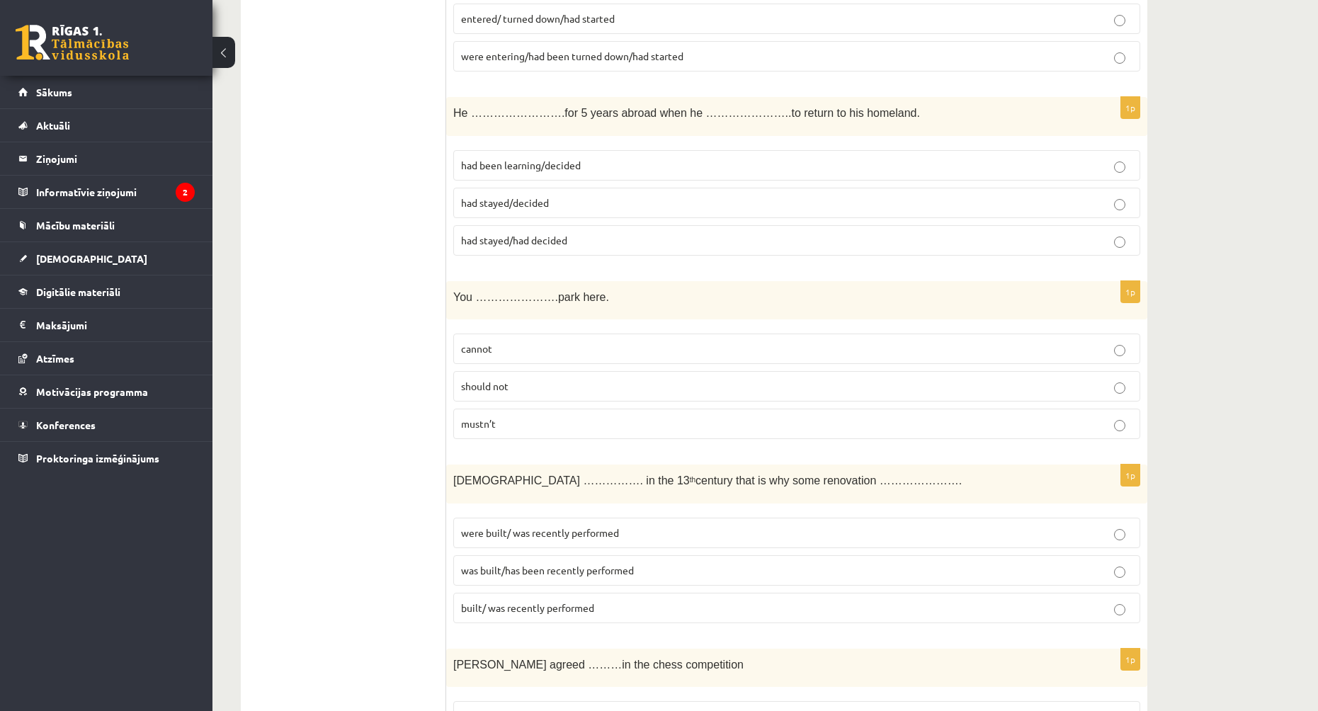
scroll to position [2762, 0]
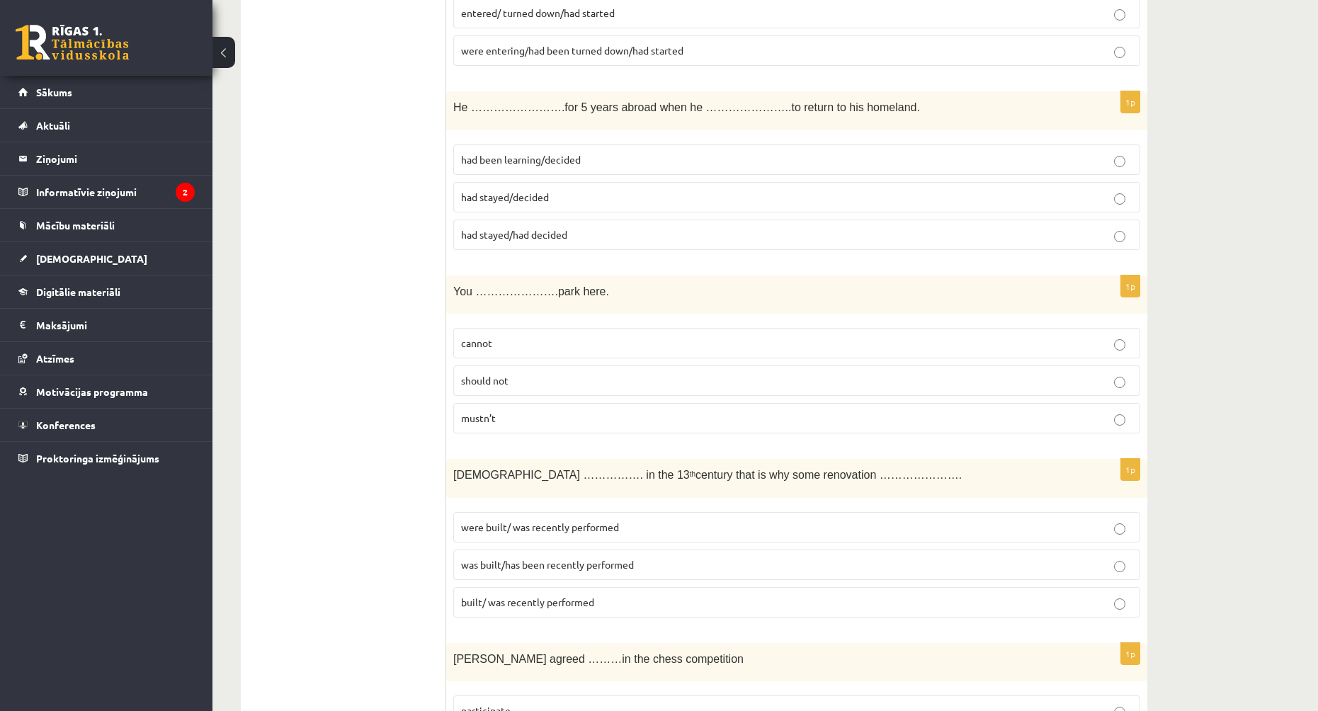
click at [564, 353] on label "cannot" at bounding box center [796, 343] width 687 height 30
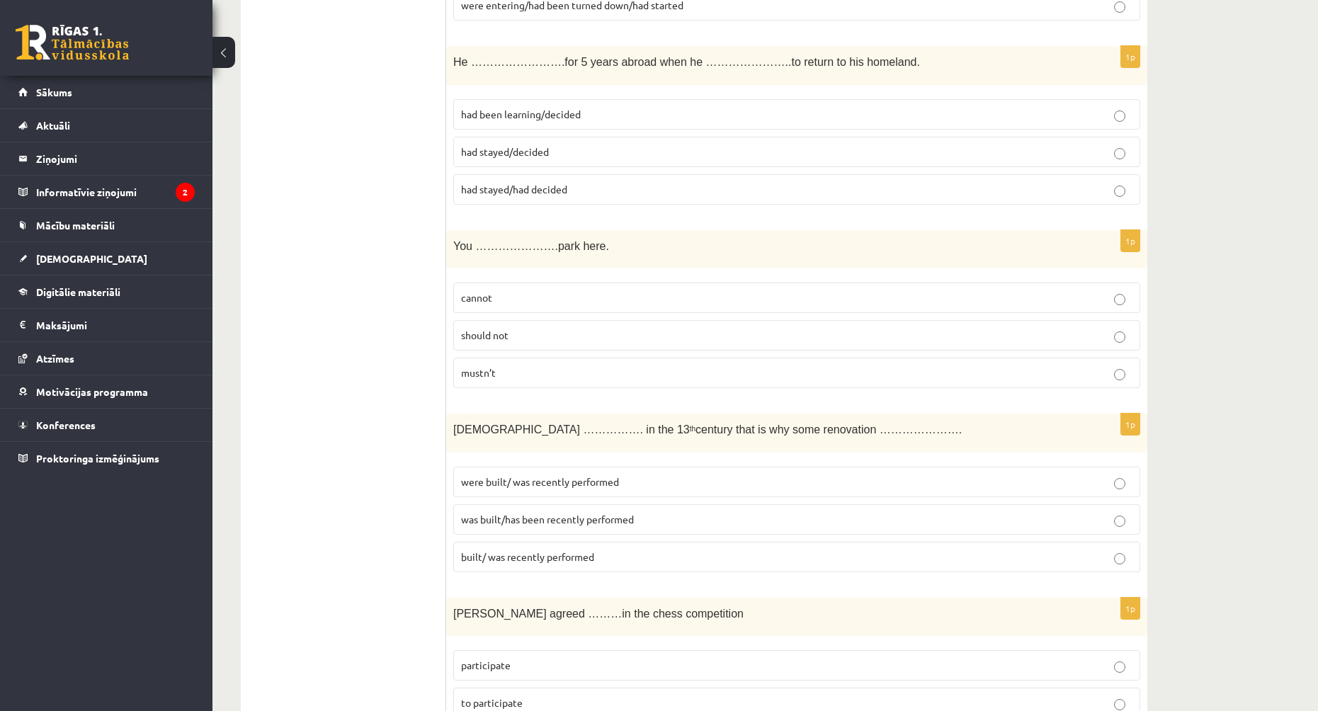
scroll to position [2832, 0]
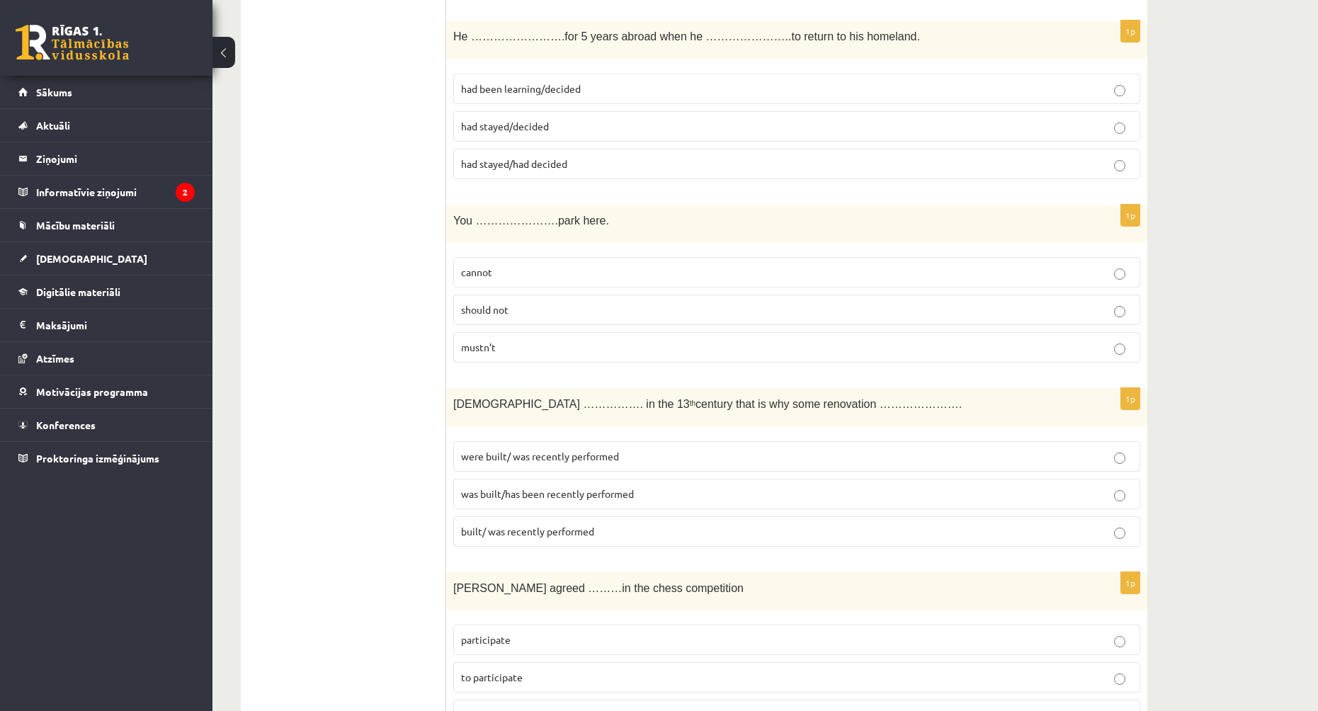
click at [629, 491] on span "was built/has been recently performed" at bounding box center [547, 493] width 173 height 13
click at [549, 469] on label "were built/ was recently performed" at bounding box center [796, 456] width 687 height 30
click at [616, 483] on label "was built/has been recently performed" at bounding box center [796, 494] width 687 height 30
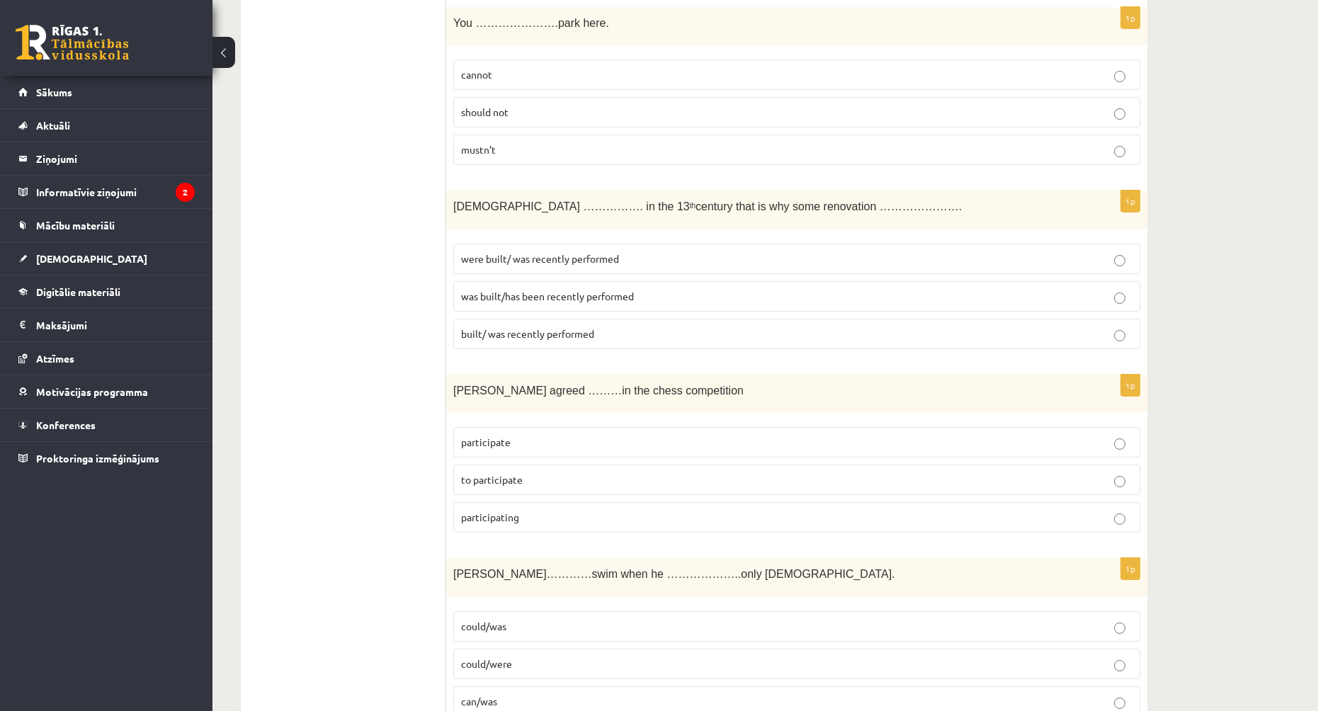
scroll to position [3045, 0]
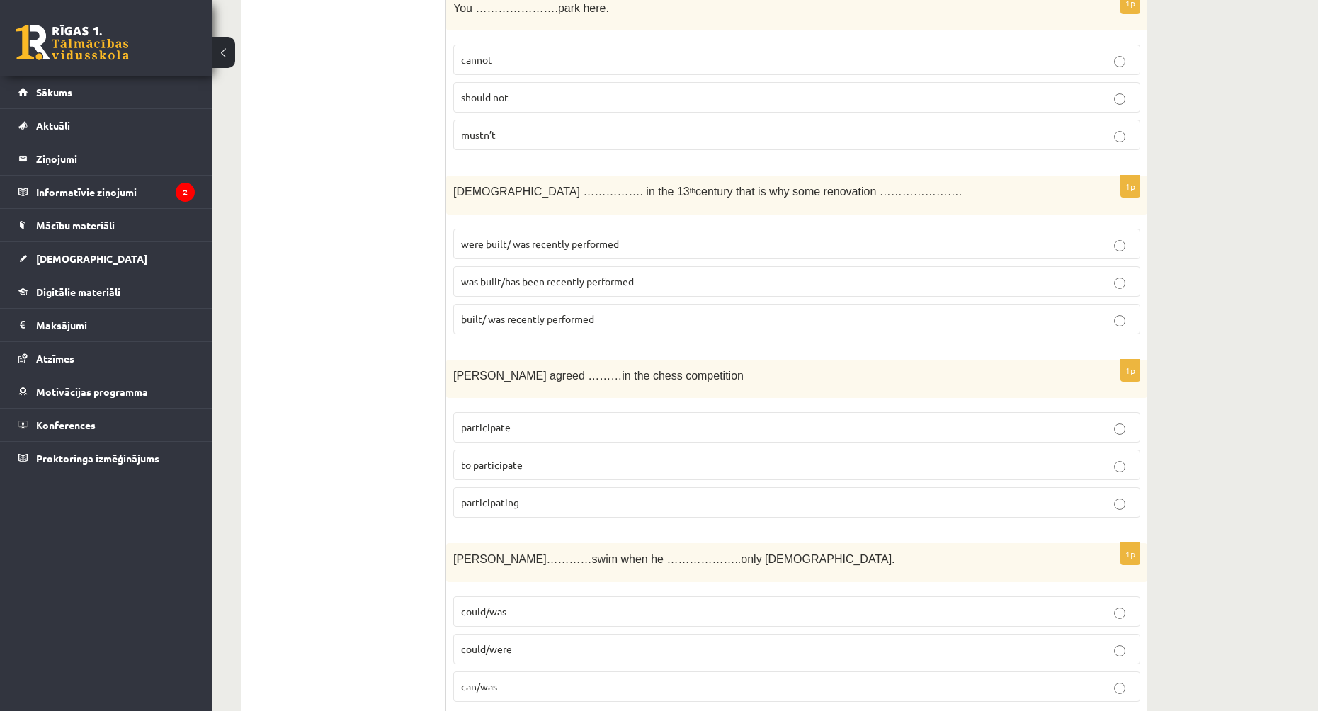
click at [563, 467] on p "to participate" at bounding box center [796, 464] width 671 height 15
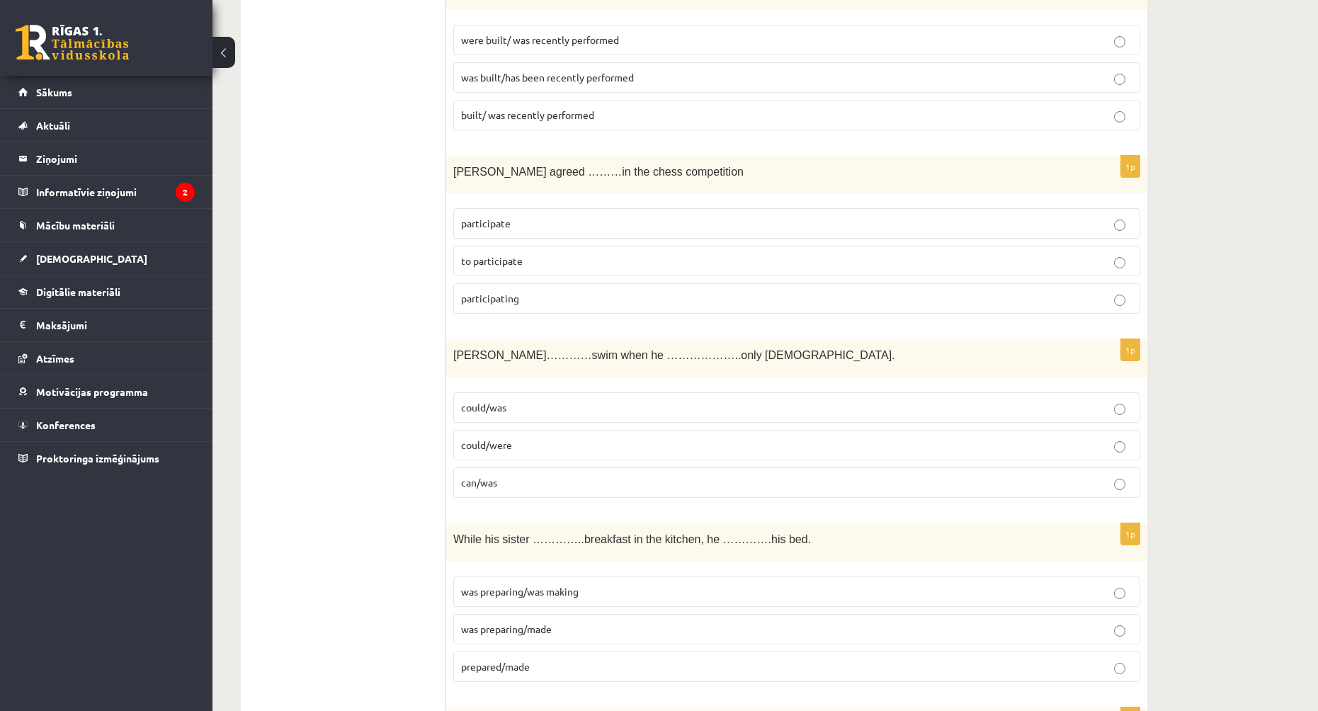
scroll to position [3257, 0]
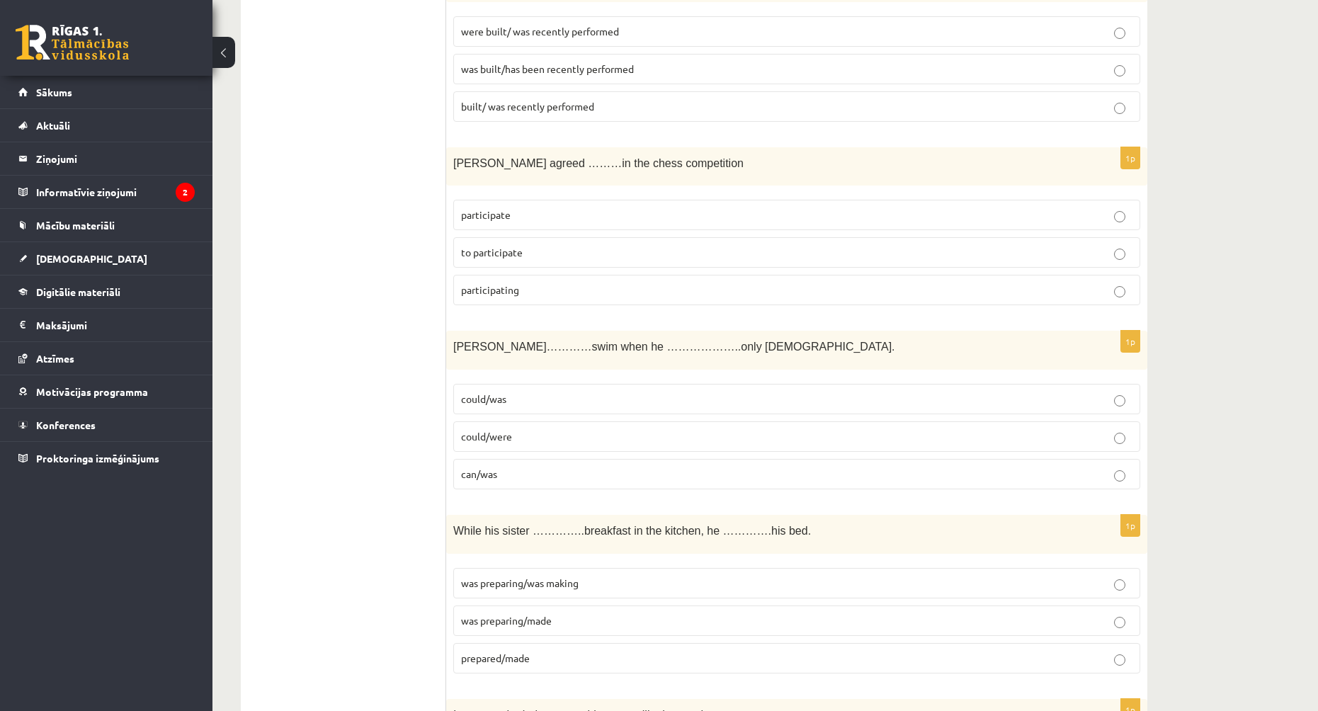
click at [532, 440] on p "could/were" at bounding box center [796, 436] width 671 height 15
click at [536, 407] on label "could/was" at bounding box center [796, 399] width 687 height 30
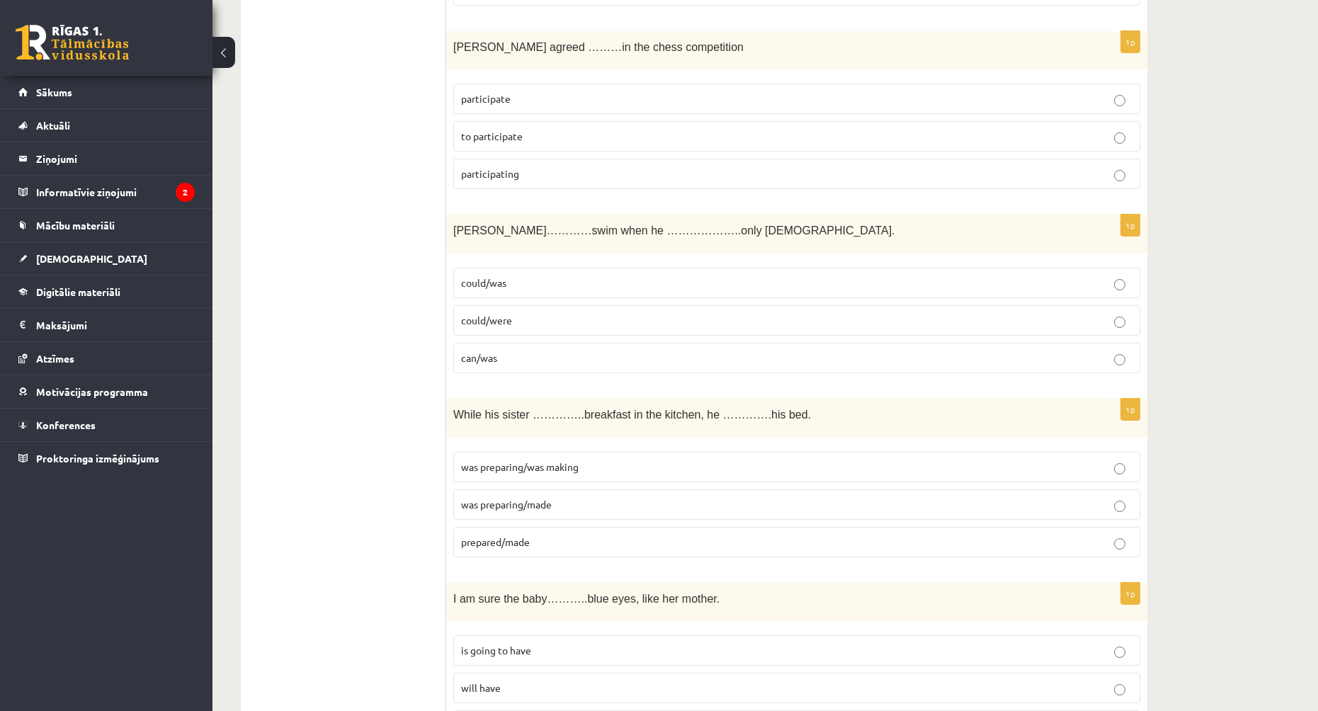
scroll to position [3399, 0]
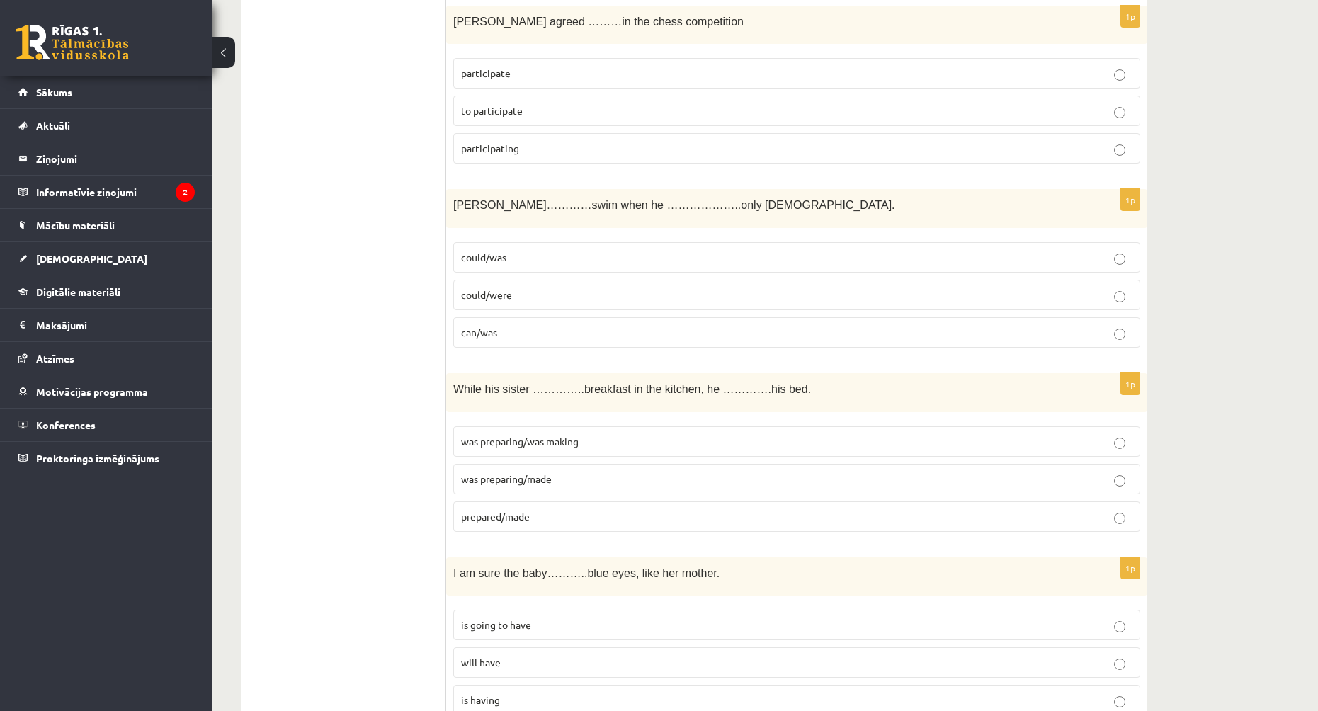
click at [585, 480] on p "was preparing/made" at bounding box center [796, 479] width 671 height 15
click at [593, 454] on label "was preparing/was making" at bounding box center [796, 441] width 687 height 30
click at [553, 515] on p "prepared/made" at bounding box center [796, 516] width 671 height 15
click at [557, 453] on label "was preparing/was making" at bounding box center [796, 441] width 687 height 30
click at [552, 515] on p "prepared/made" at bounding box center [796, 516] width 671 height 15
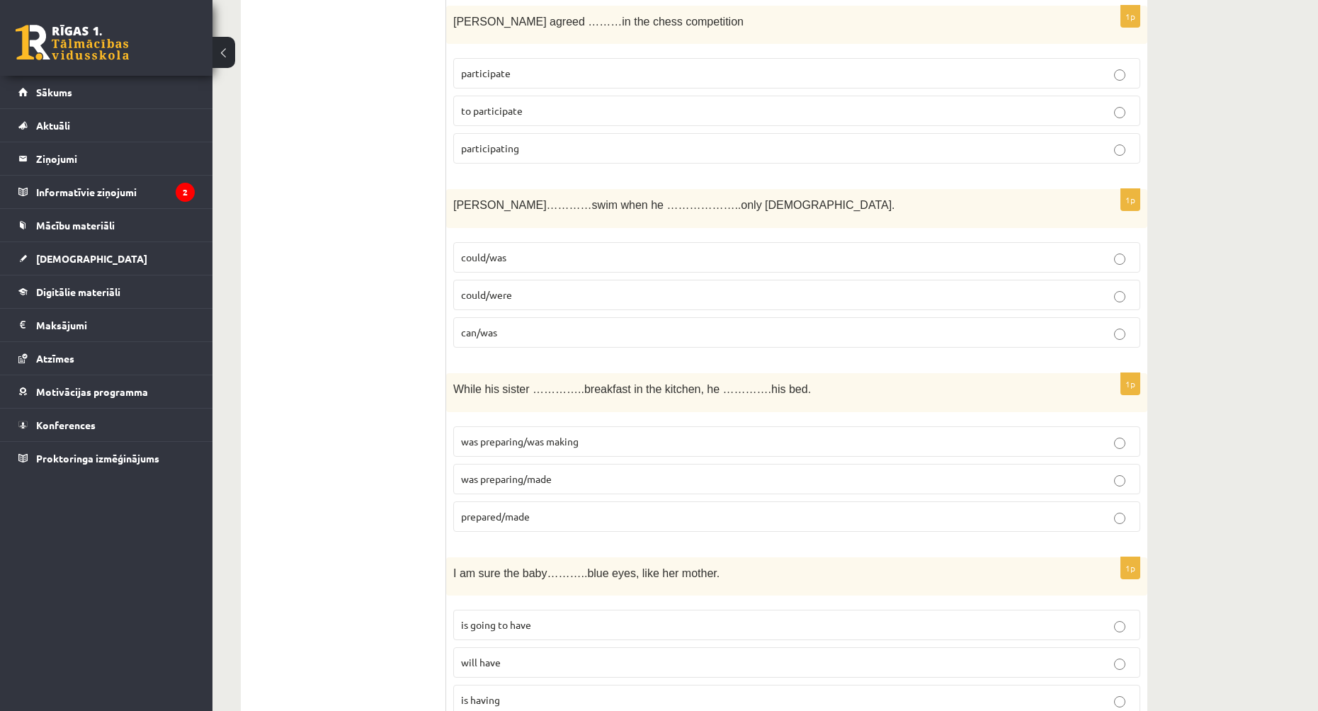
click at [556, 460] on fieldset "was preparing/was making was preparing/made prepared/made" at bounding box center [796, 477] width 687 height 117
click at [557, 454] on label "was preparing/was making" at bounding box center [796, 441] width 687 height 30
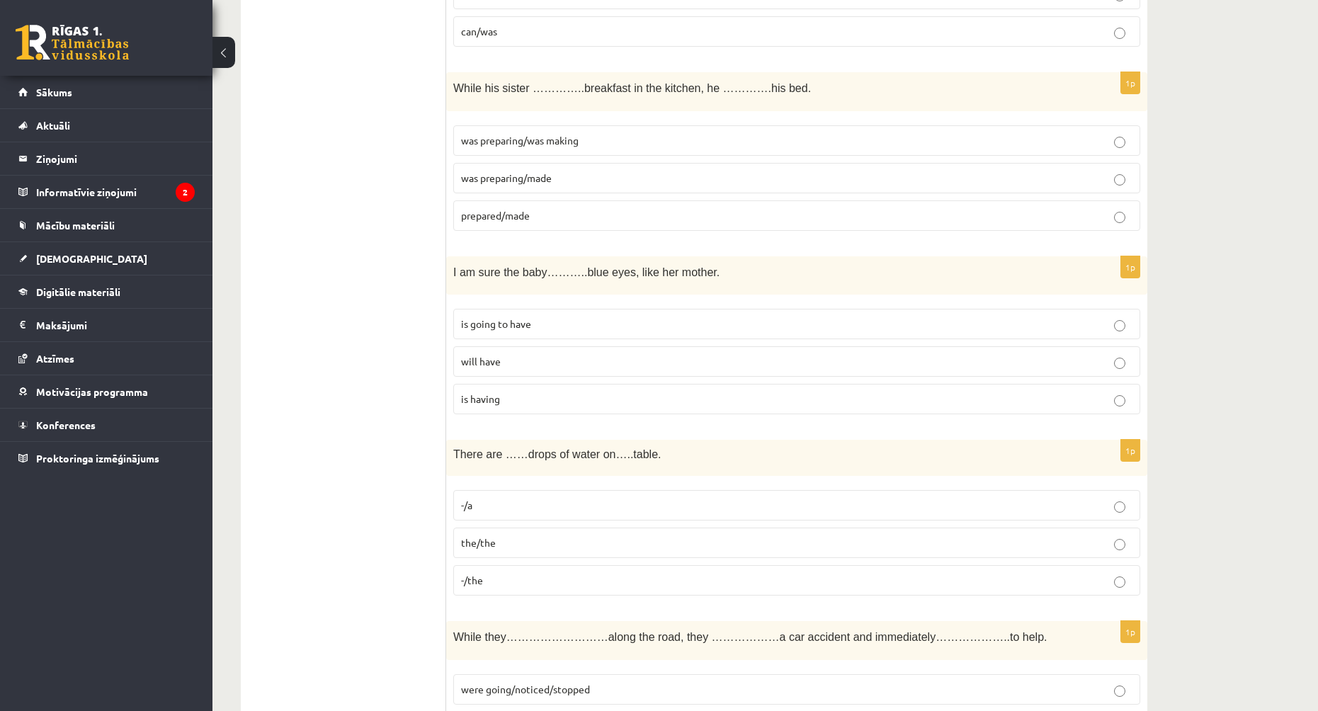
scroll to position [3753, 0]
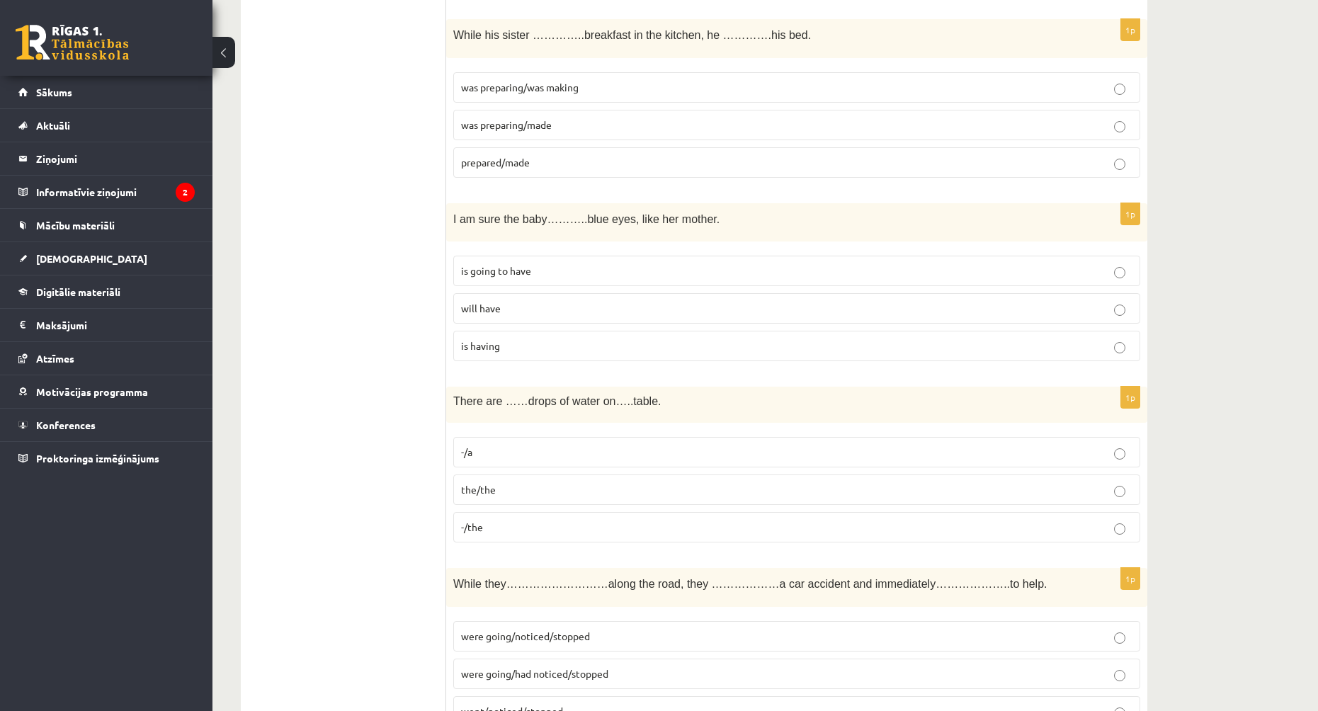
click at [518, 281] on label "is going to have" at bounding box center [796, 271] width 687 height 30
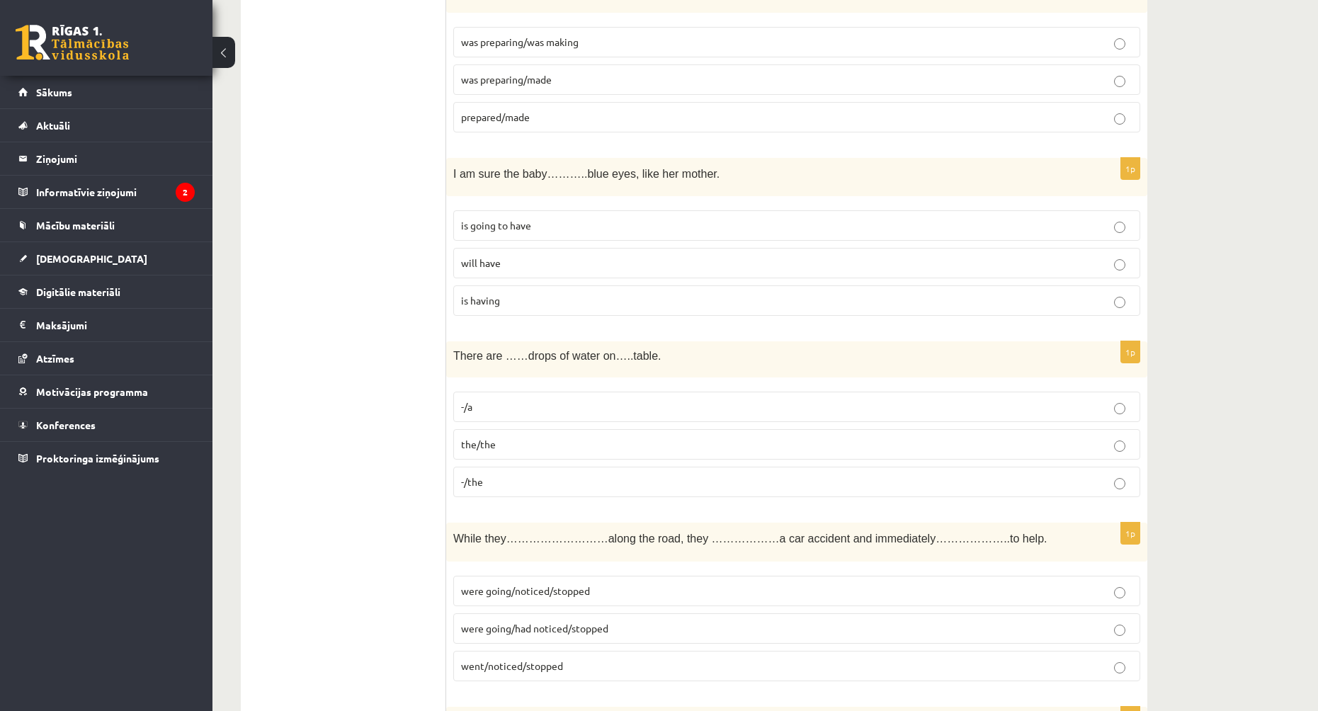
scroll to position [3824, 0]
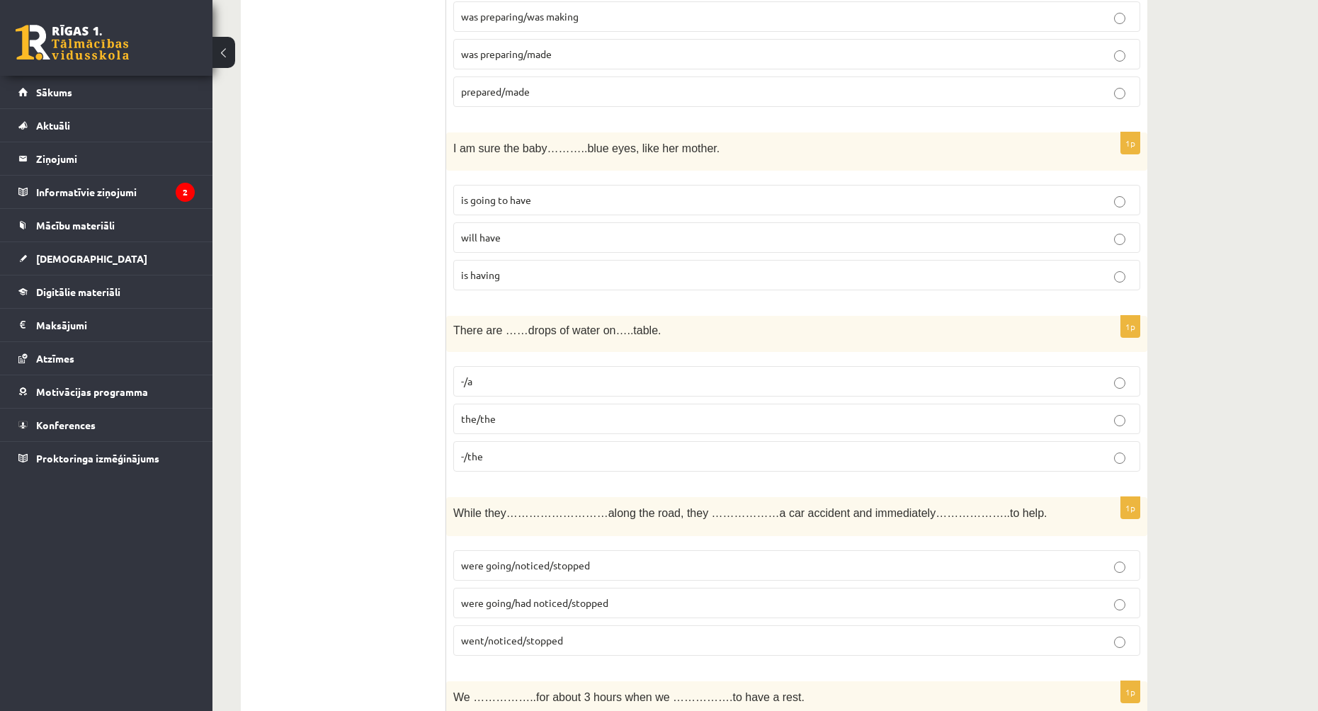
click at [522, 468] on label "-/the" at bounding box center [796, 456] width 687 height 30
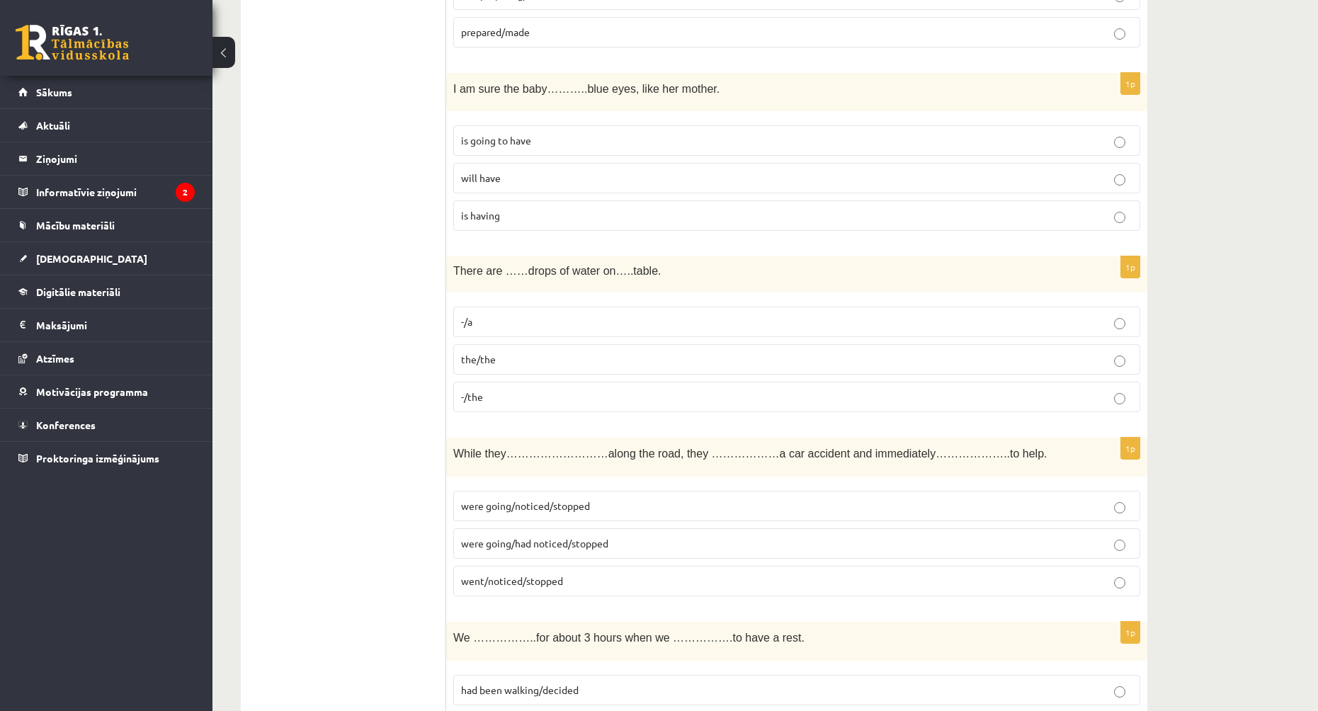
scroll to position [3965, 0]
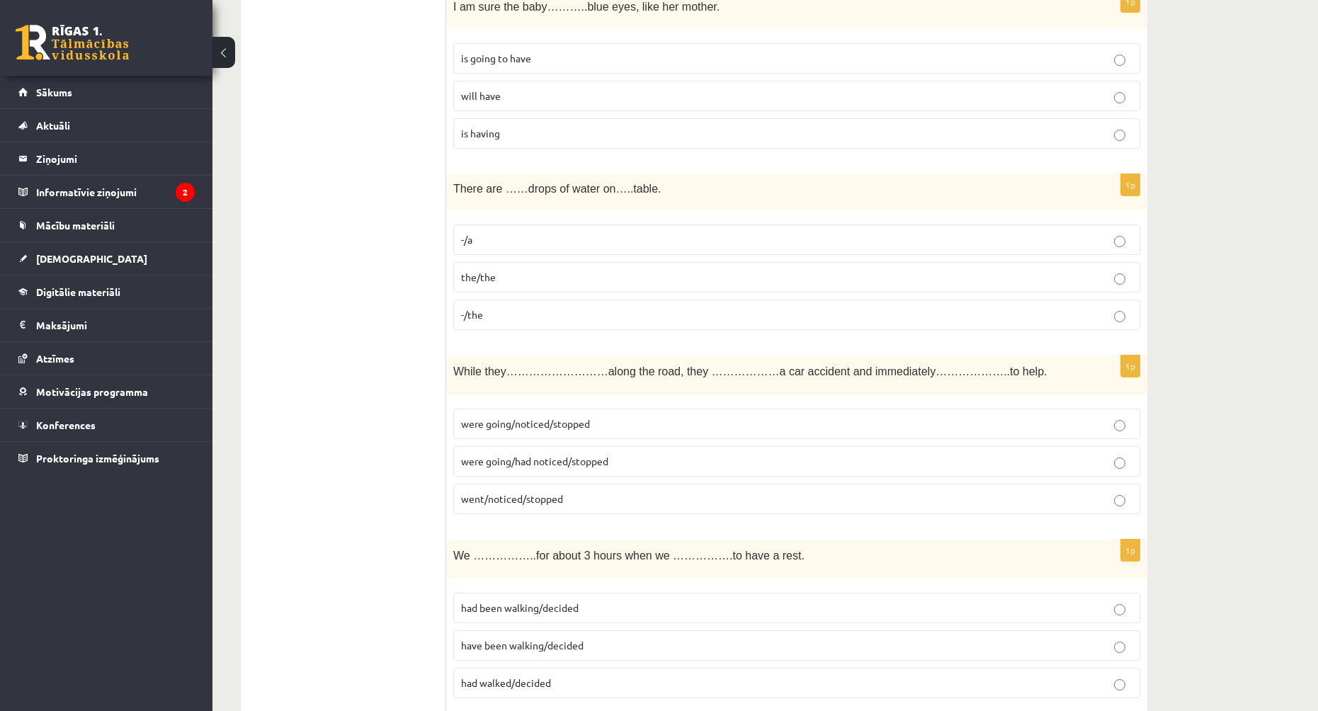
click at [605, 429] on p "were going/noticed/stopped" at bounding box center [796, 423] width 671 height 15
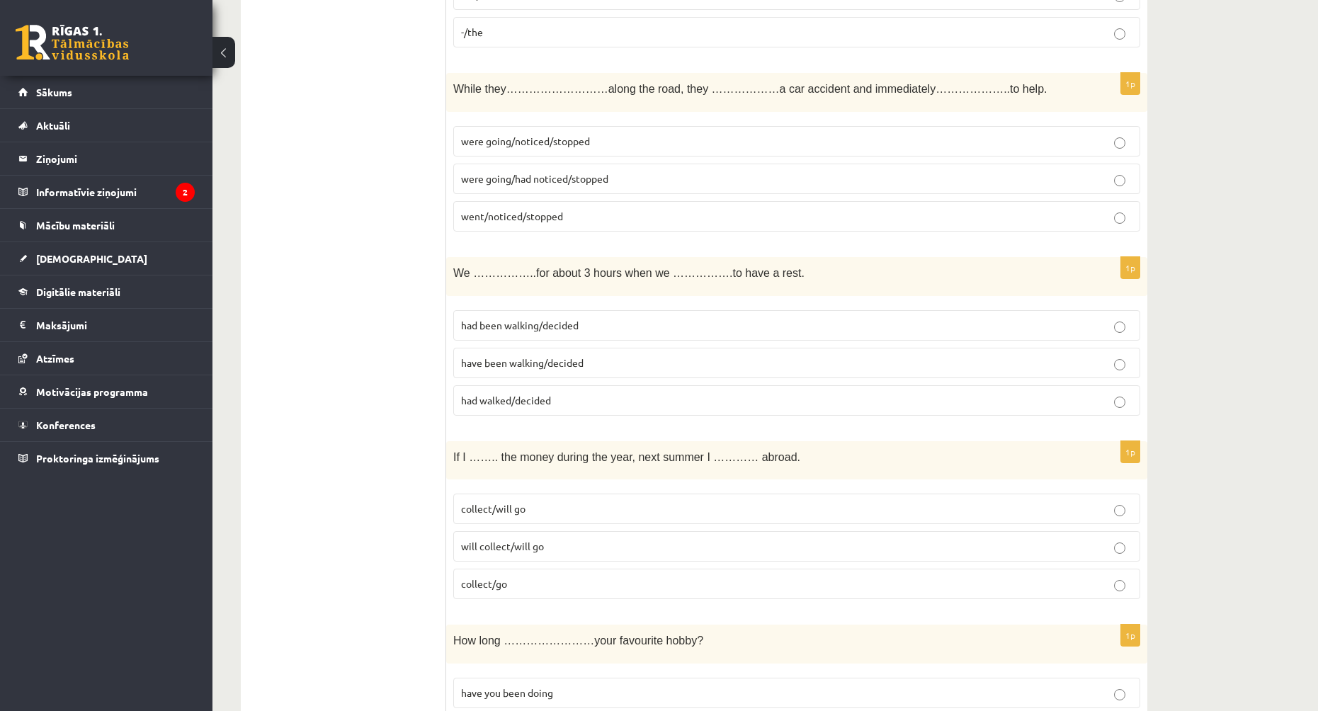
scroll to position [4249, 0]
click at [595, 324] on p "had been walking/decided" at bounding box center [796, 324] width 671 height 15
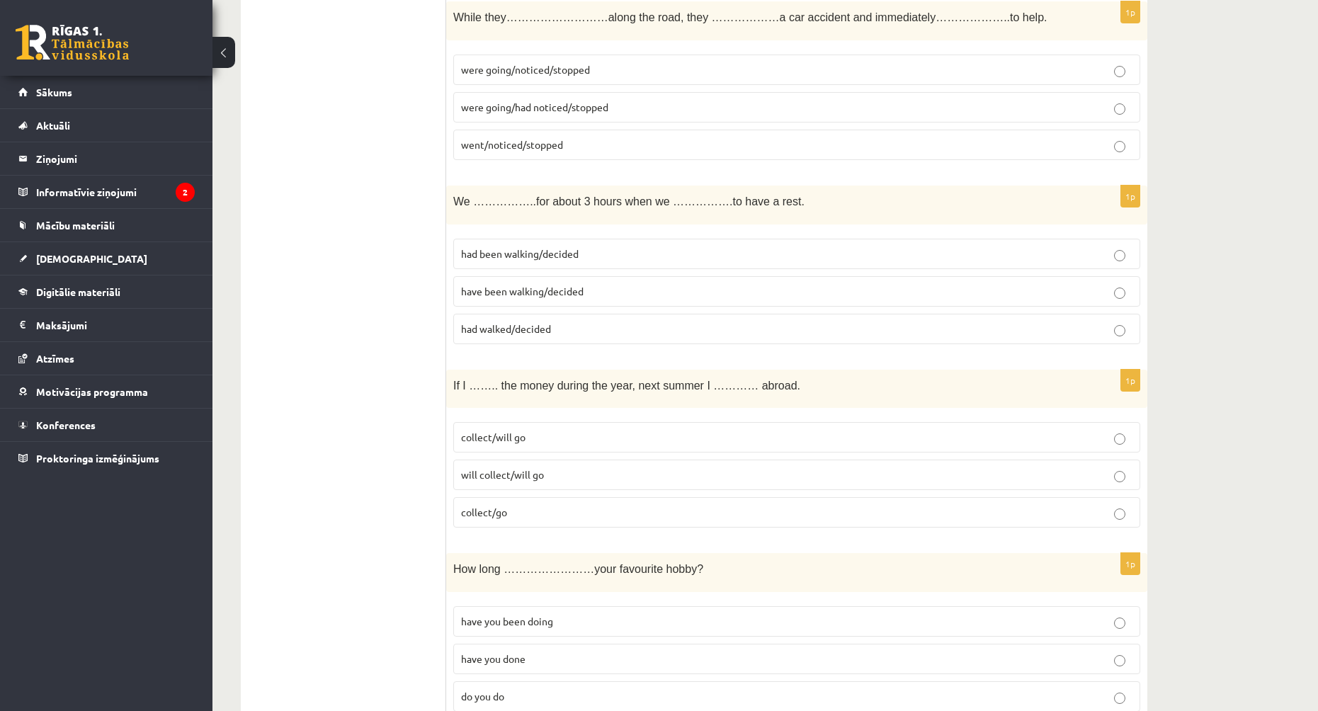
scroll to position [4390, 0]
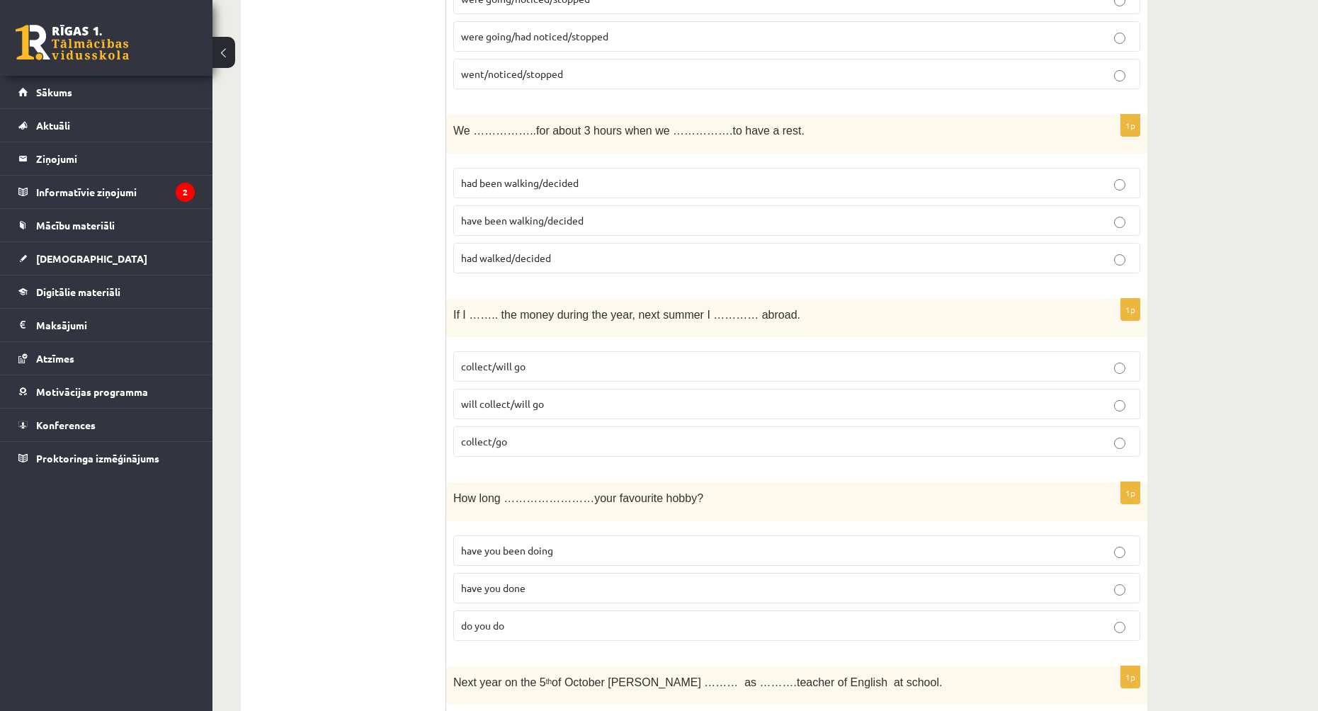
click at [574, 405] on p "will collect/will go" at bounding box center [796, 404] width 671 height 15
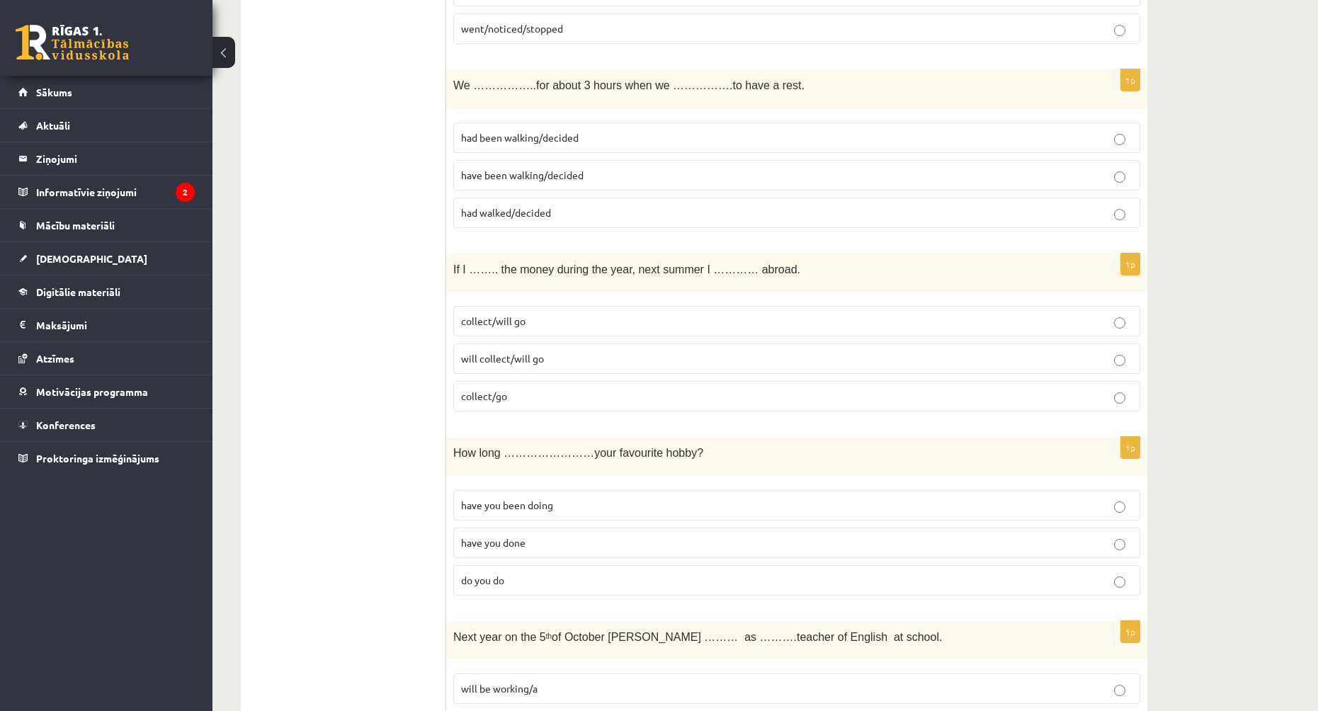
scroll to position [4461, 0]
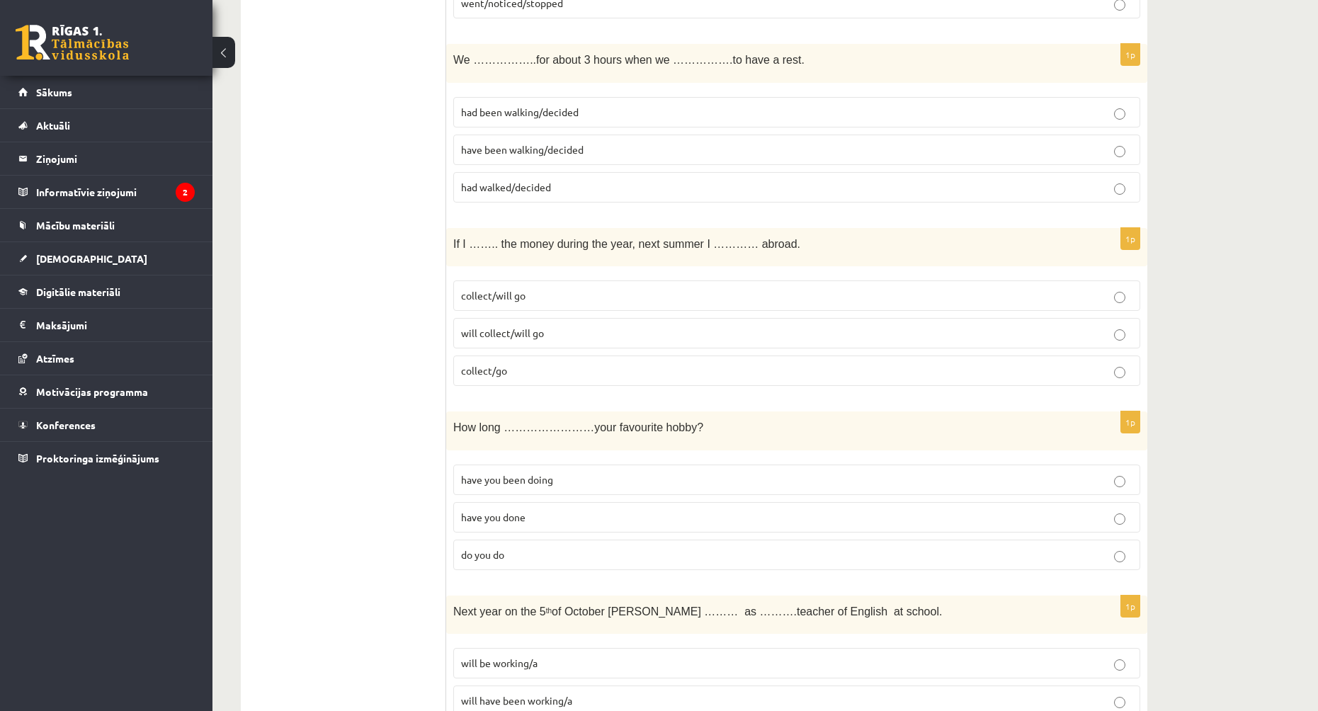
click at [511, 494] on label "have you been doing" at bounding box center [796, 480] width 687 height 30
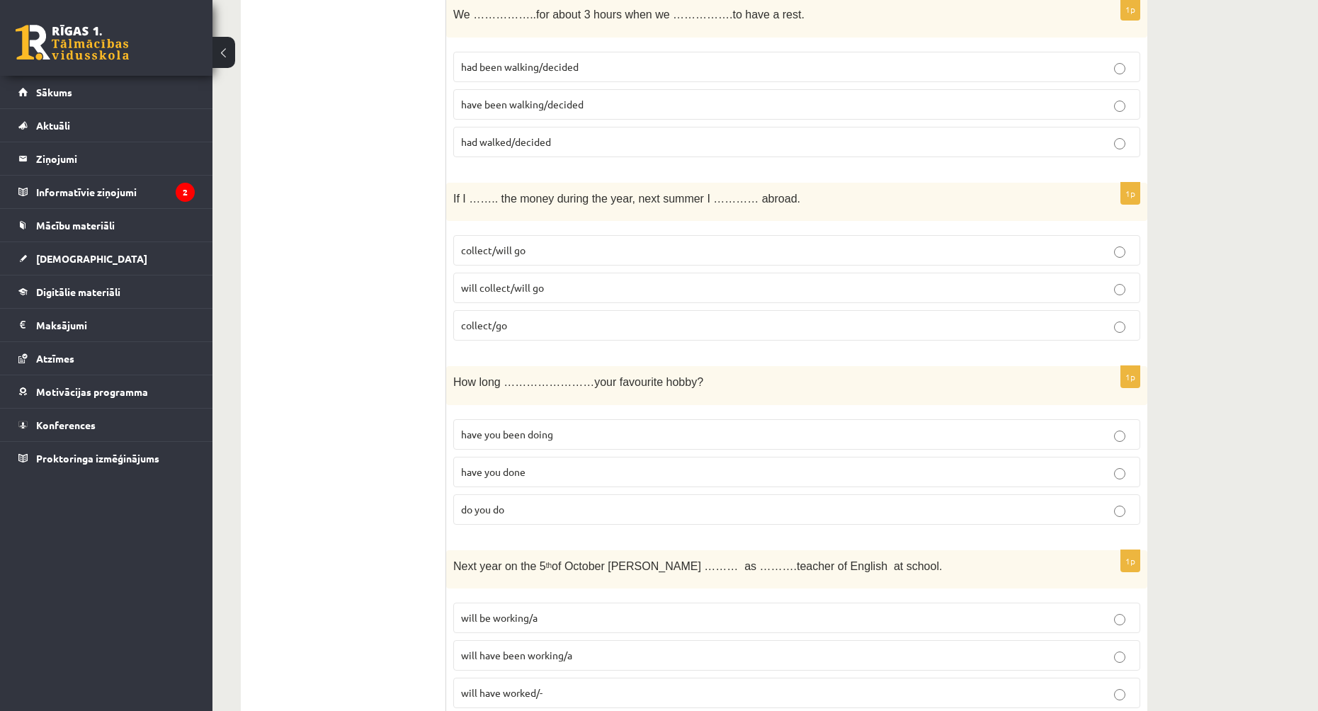
scroll to position [4815, 0]
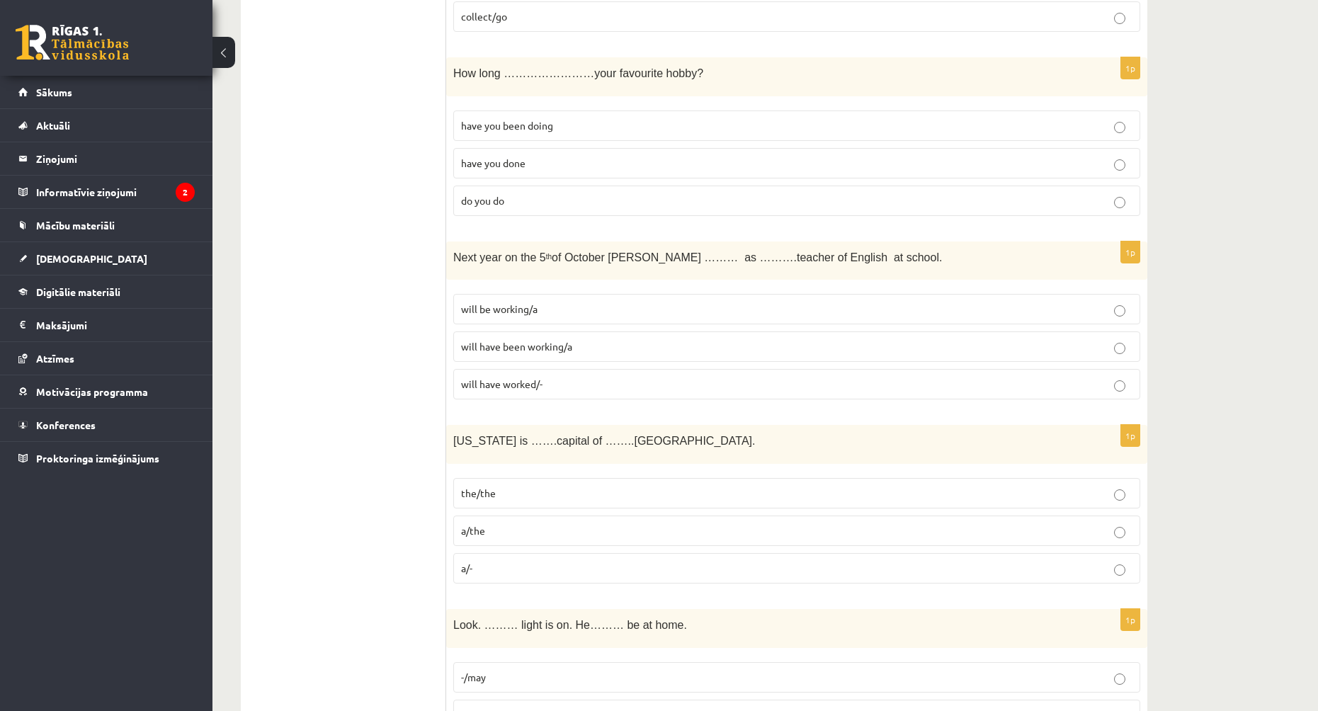
click at [559, 314] on p "will be working/a" at bounding box center [796, 309] width 671 height 15
click at [514, 562] on p "a/-" at bounding box center [796, 568] width 671 height 15
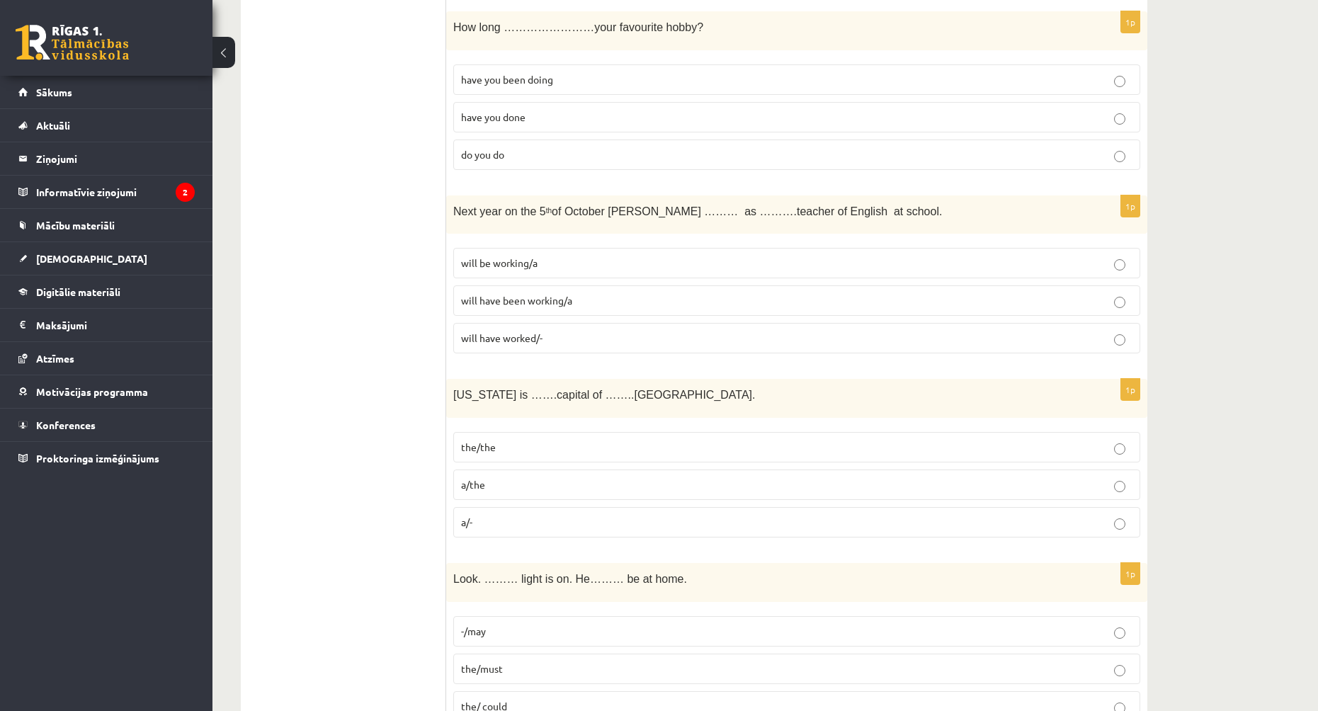
scroll to position [4926, 0]
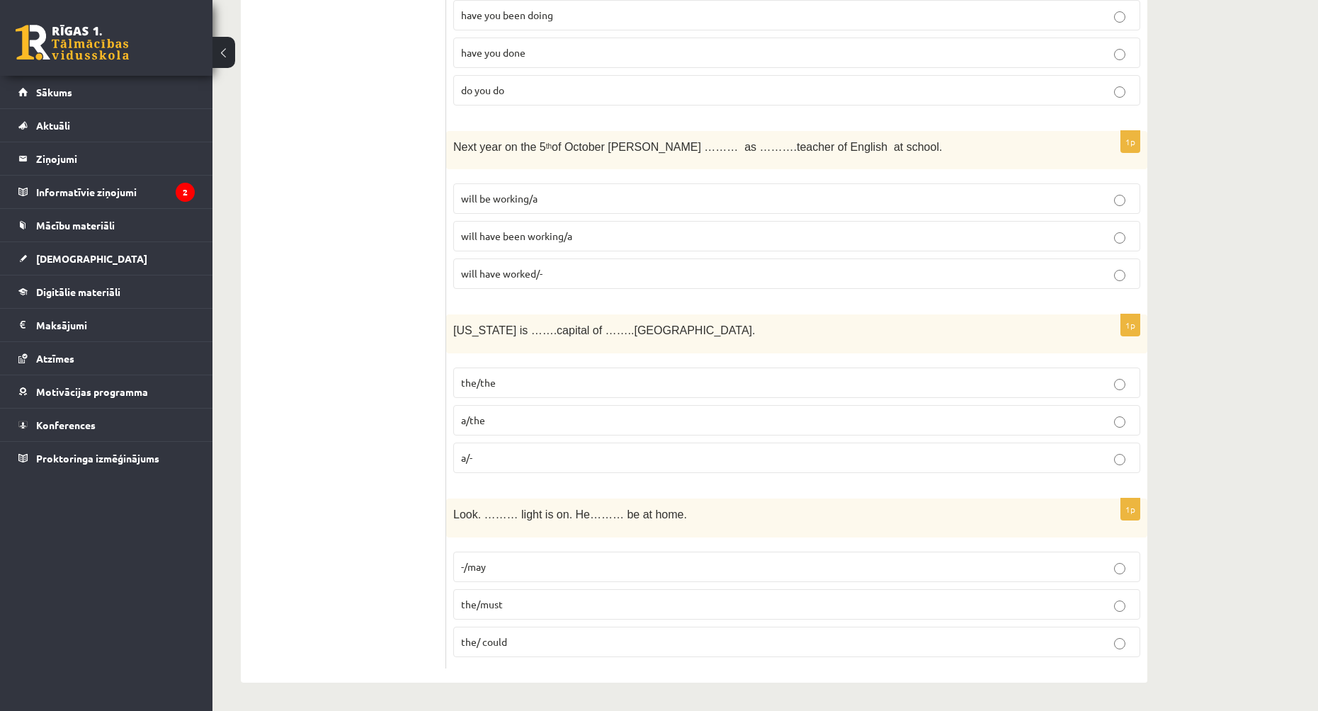
click at [622, 612] on label "the/must" at bounding box center [796, 604] width 687 height 30
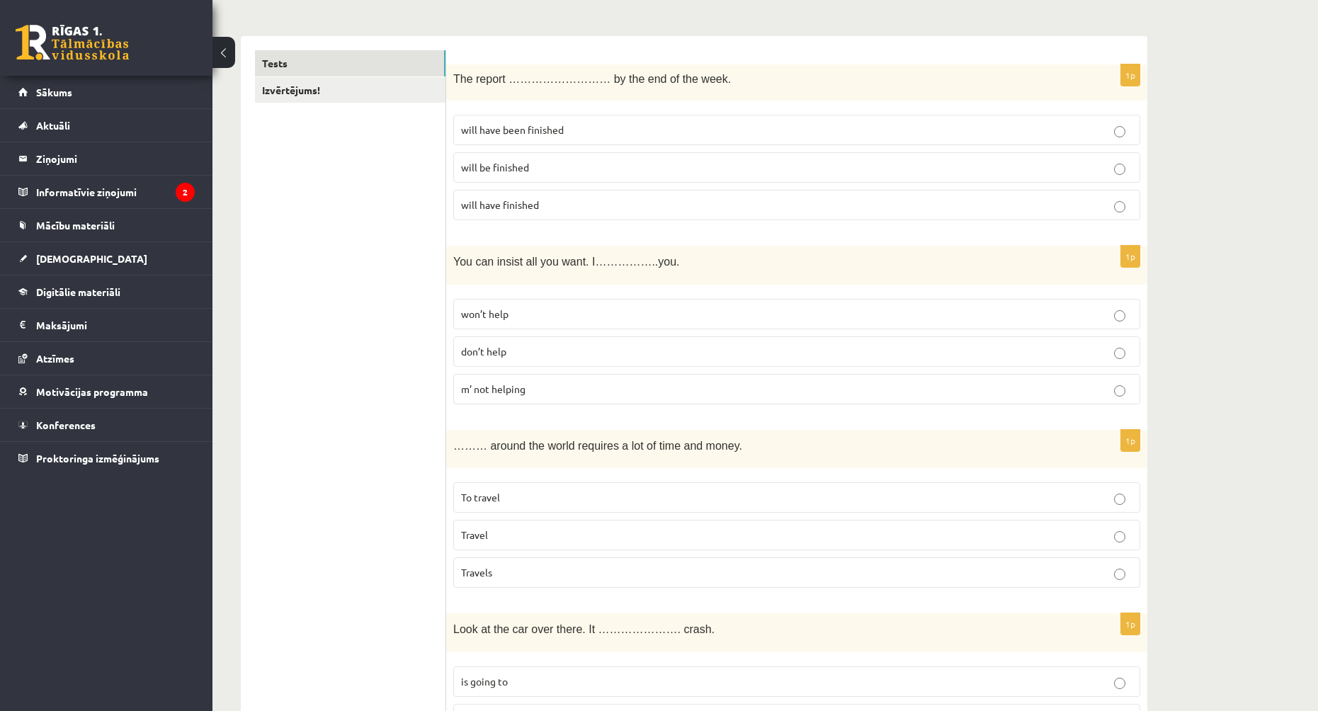
scroll to position [0, 0]
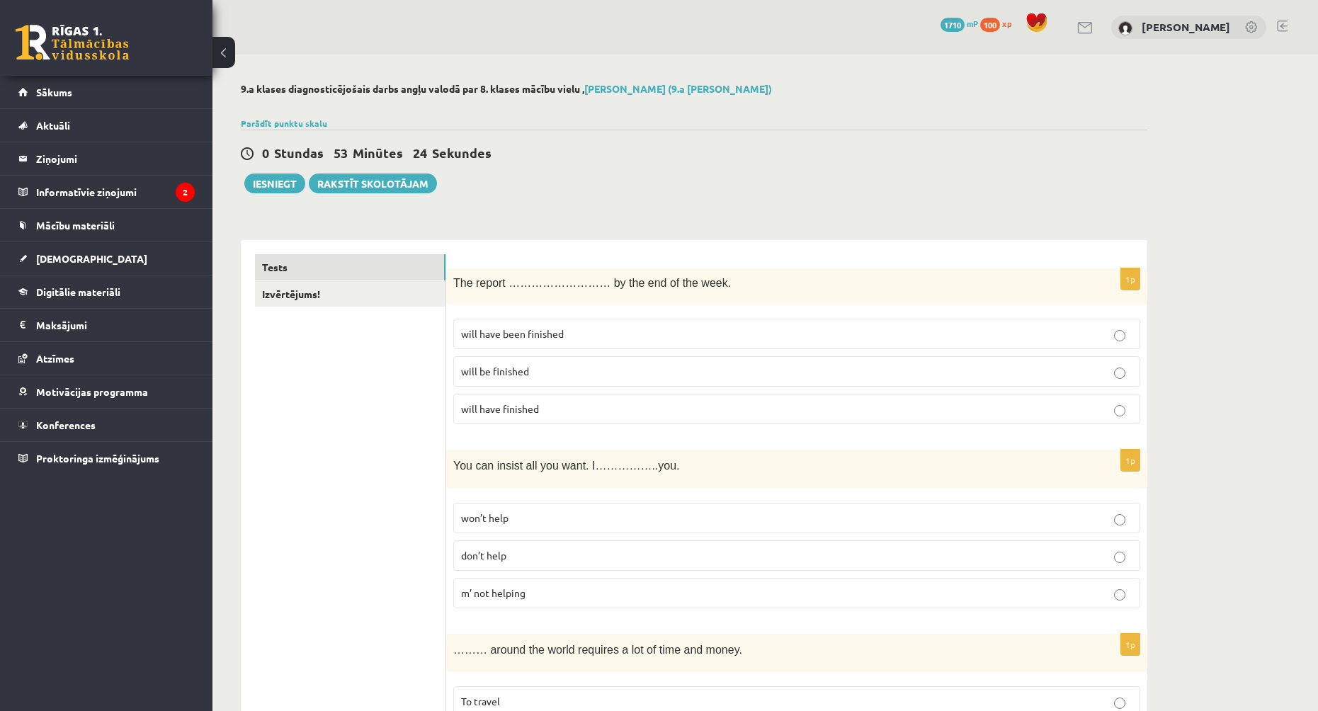
click at [391, 300] on link "Izvērtējums!" at bounding box center [350, 294] width 190 height 26
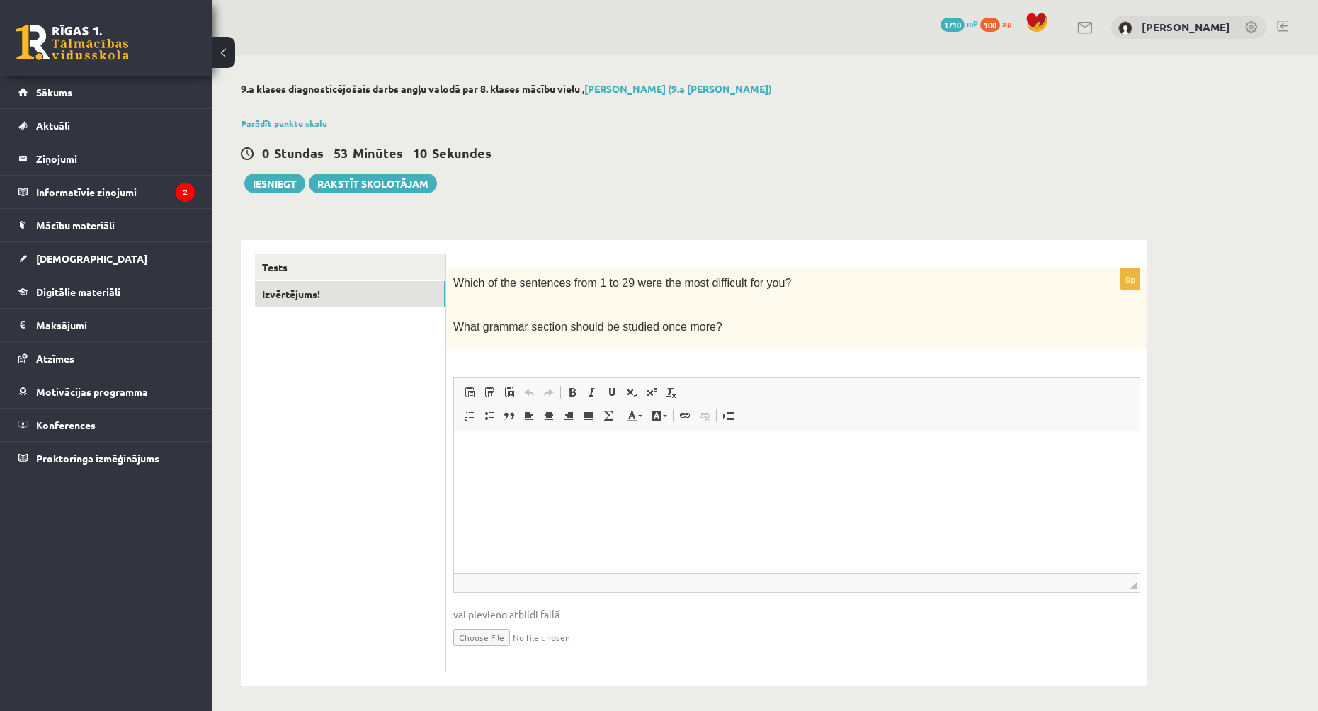
click at [508, 468] on html at bounding box center [796, 452] width 685 height 43
click at [587, 439] on html "**********" at bounding box center [796, 452] width 685 height 43
drag, startPoint x: 578, startPoint y: 446, endPoint x: 562, endPoint y: 450, distance: 16.7
click at [562, 450] on p "**********" at bounding box center [796, 452] width 657 height 15
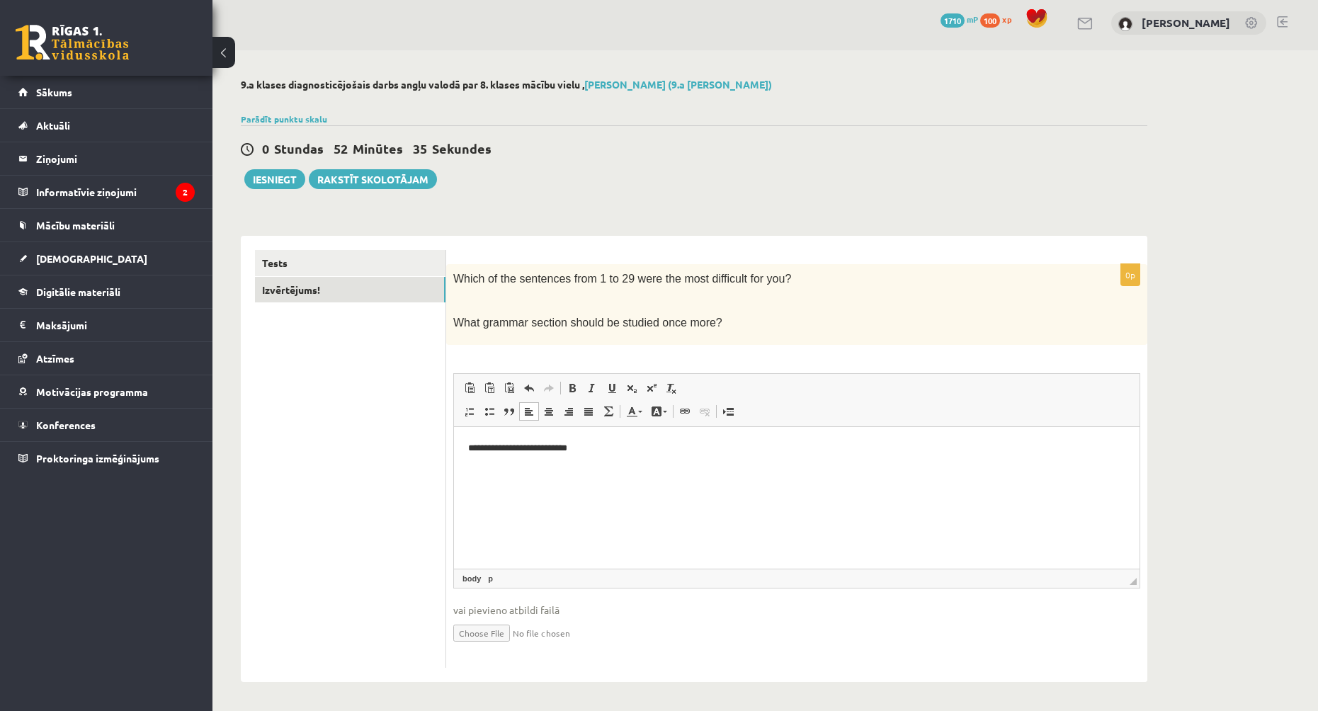
scroll to position [5, 0]
click at [482, 451] on p "**********" at bounding box center [796, 447] width 657 height 15
click at [400, 532] on ul "Tests Izvērtējums!" at bounding box center [350, 459] width 191 height 418
click at [265, 178] on button "Iesniegt" at bounding box center [274, 179] width 61 height 20
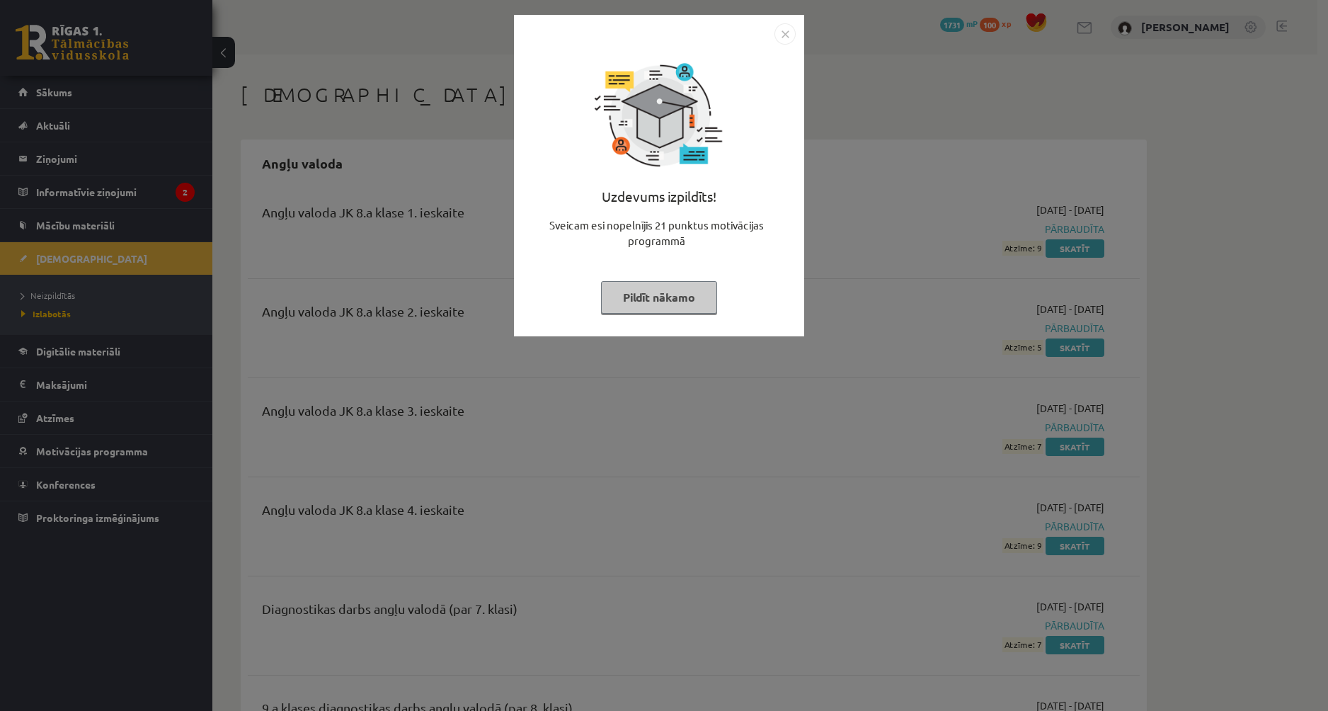
click at [656, 306] on button "Pildīt nākamo" at bounding box center [659, 297] width 116 height 33
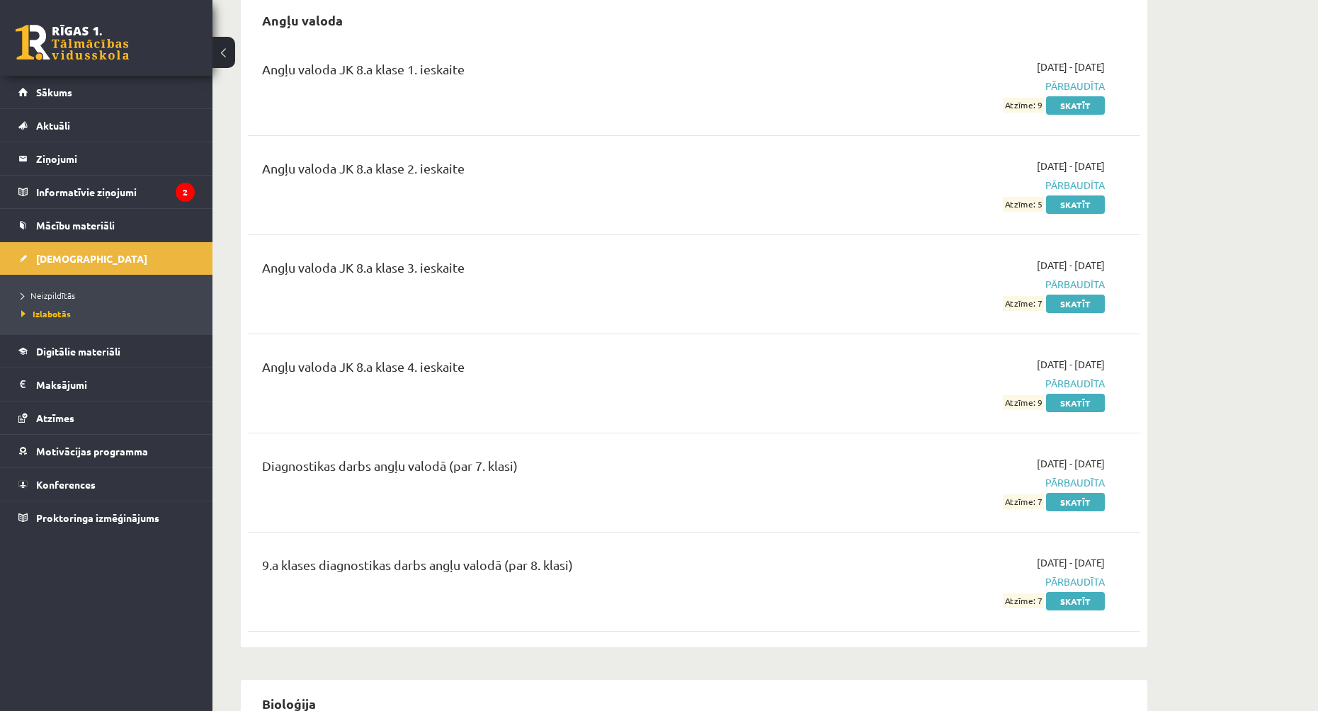
scroll to position [354, 0]
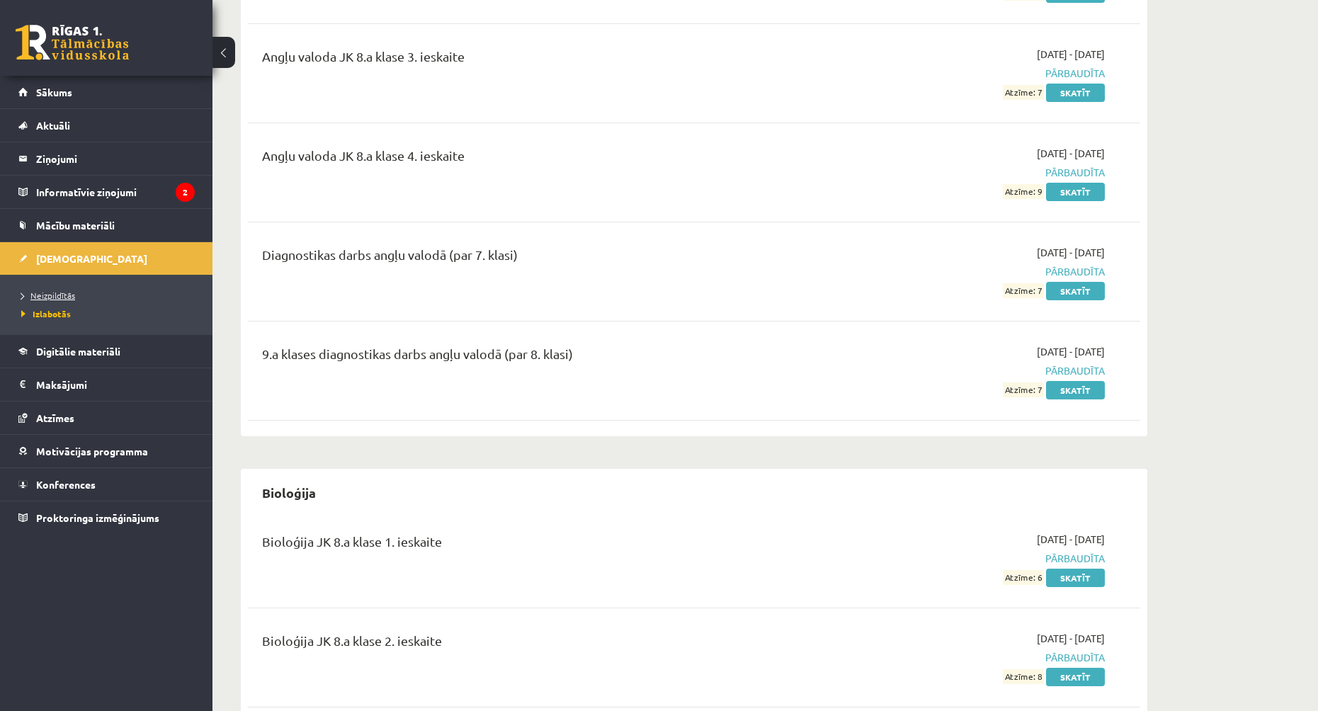
click at [53, 296] on span "Neizpildītās" at bounding box center [48, 295] width 54 height 11
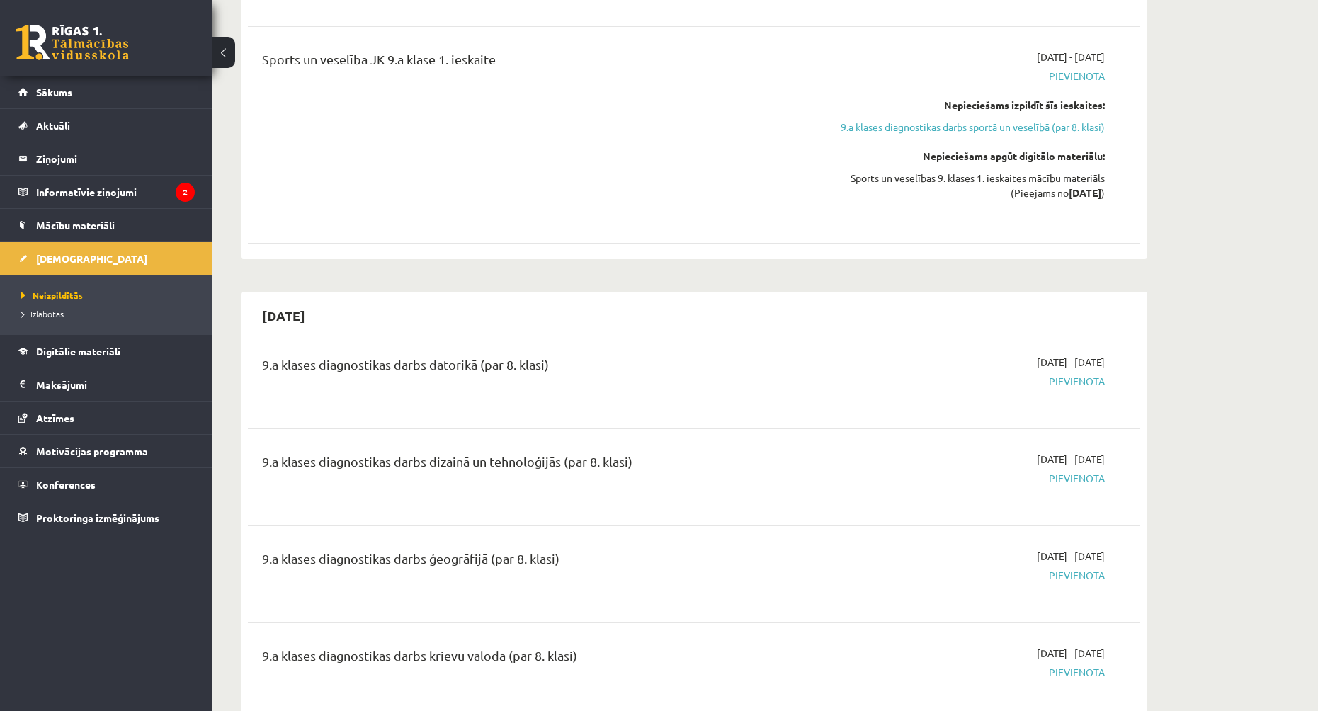
scroll to position [2549, 0]
